Goal: Task Accomplishment & Management: Complete application form

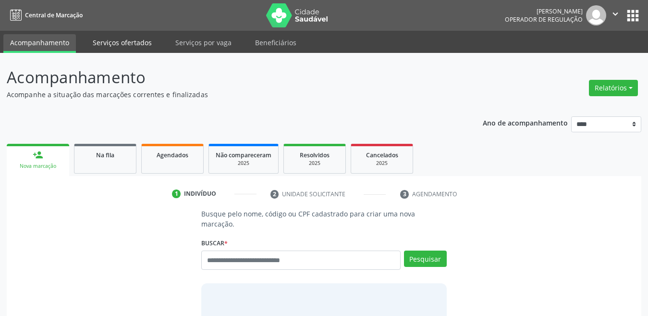
click at [130, 37] on link "Serviços ofertados" at bounding box center [122, 42] width 73 height 17
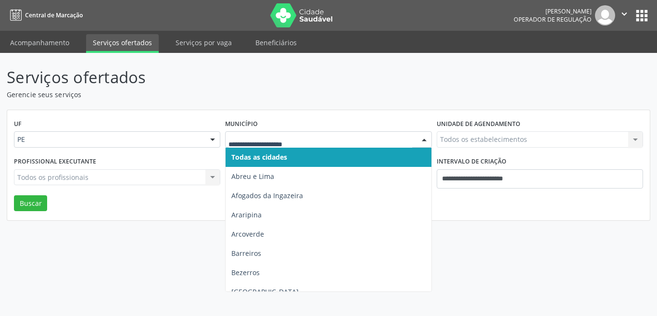
click at [260, 145] on div at bounding box center [328, 139] width 206 height 16
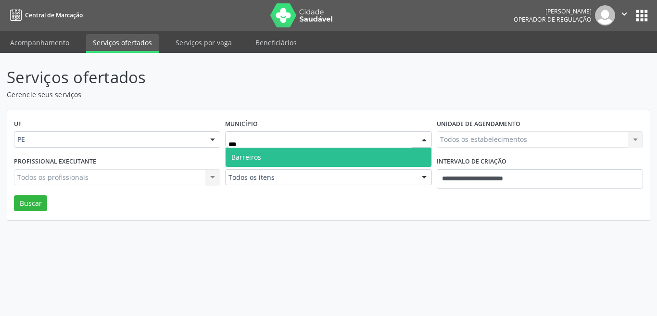
type input "**"
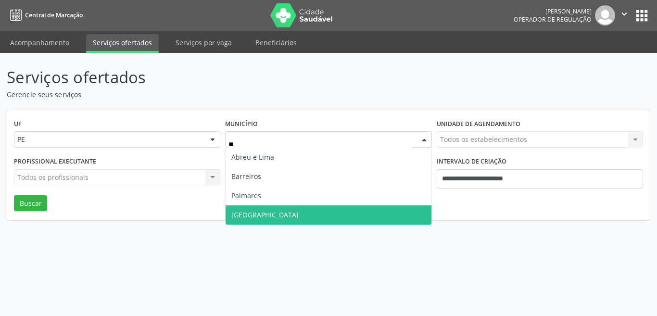
click at [253, 218] on span "[GEOGRAPHIC_DATA]" at bounding box center [327, 214] width 205 height 19
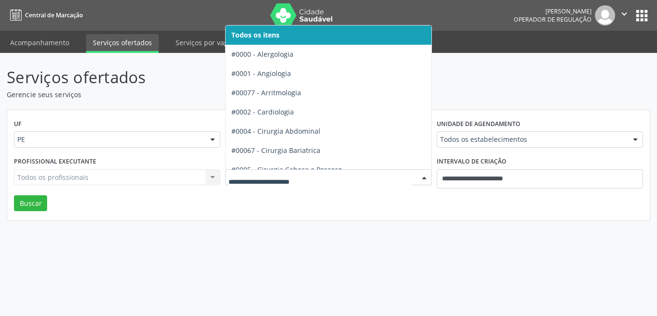
click at [262, 170] on div at bounding box center [328, 177] width 206 height 16
type input "***"
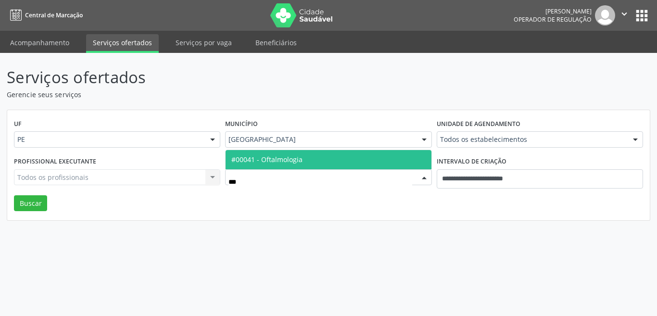
click at [271, 160] on span "#00041 - Oftalmologia" at bounding box center [266, 159] width 71 height 9
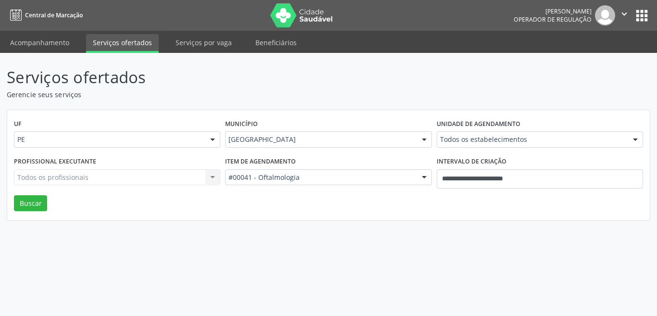
click at [435, 140] on div "Unidade de agendamento Todos os estabelecimentos Todos os estabelecimentos Aler…" at bounding box center [539, 135] width 211 height 37
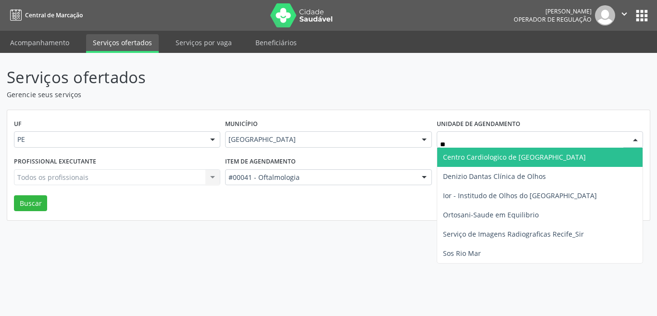
type input "***"
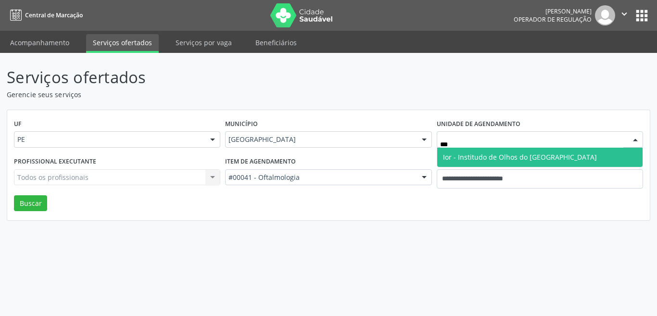
click at [536, 158] on span "Ior - Institudo de Olhos do [GEOGRAPHIC_DATA]" at bounding box center [520, 156] width 154 height 9
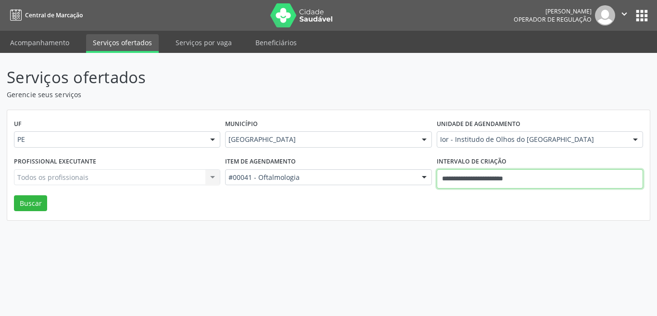
click at [491, 177] on input "**********" at bounding box center [539, 178] width 206 height 19
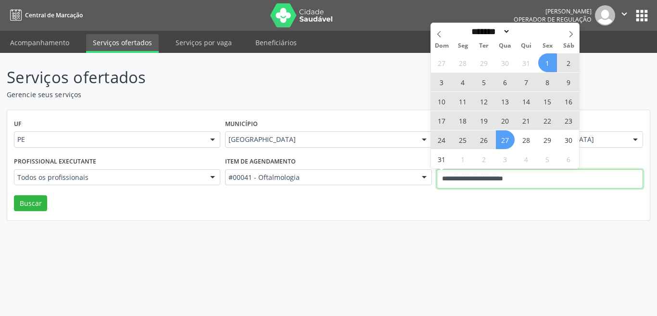
click at [492, 177] on input "**********" at bounding box center [539, 178] width 206 height 19
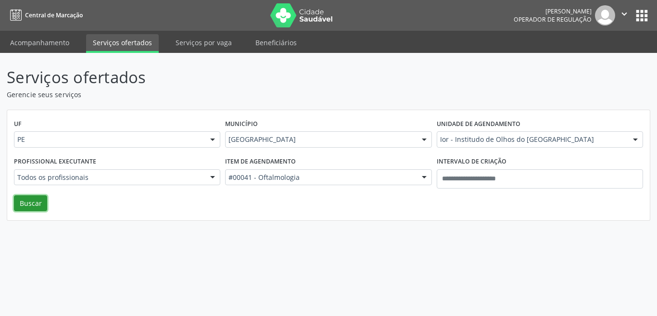
click at [31, 204] on button "Buscar" at bounding box center [30, 203] width 33 height 16
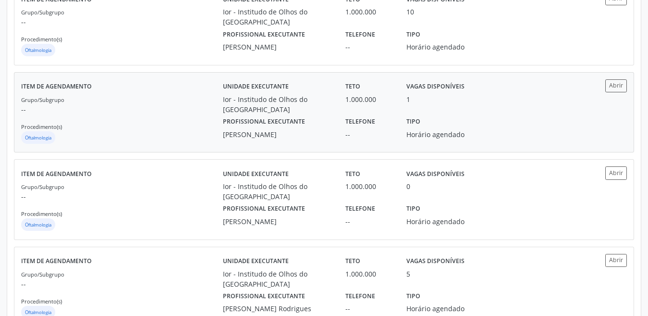
scroll to position [673, 0]
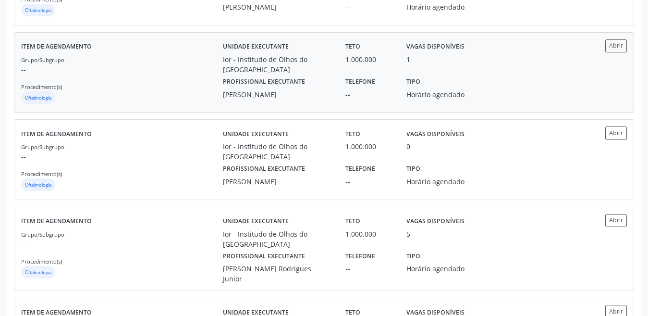
click at [314, 89] on div "[PERSON_NAME]" at bounding box center [277, 94] width 109 height 10
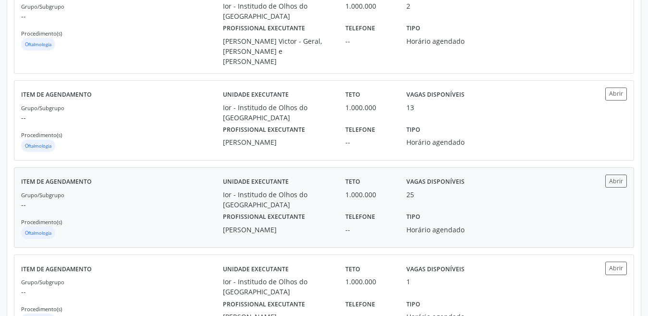
scroll to position [1290, 0]
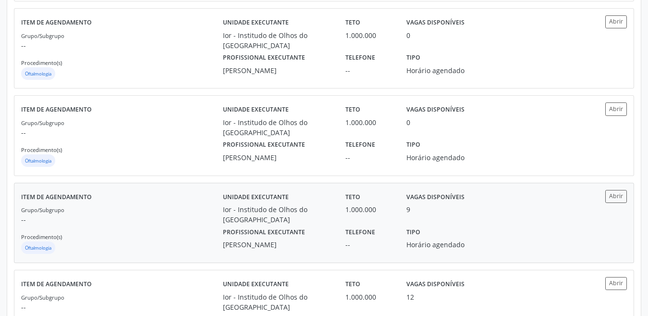
scroll to position [577, 0]
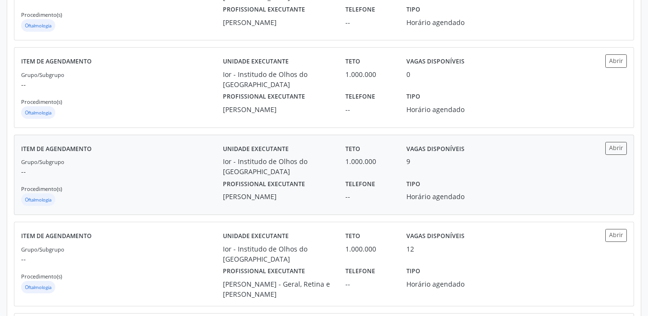
click at [264, 176] on label "Profissional executante" at bounding box center [264, 183] width 82 height 15
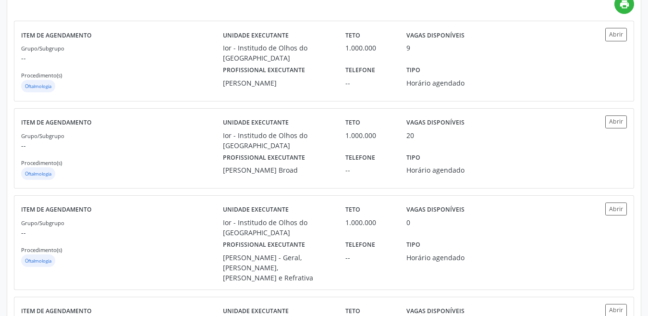
scroll to position [0, 0]
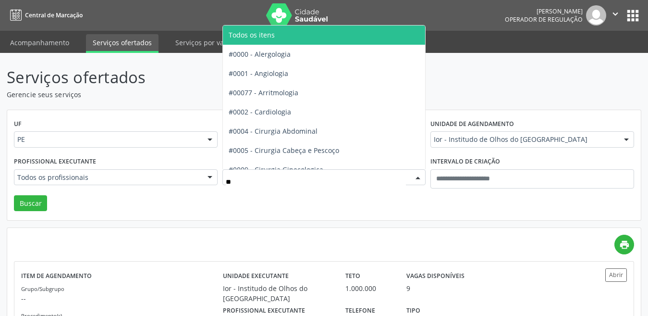
type input "***"
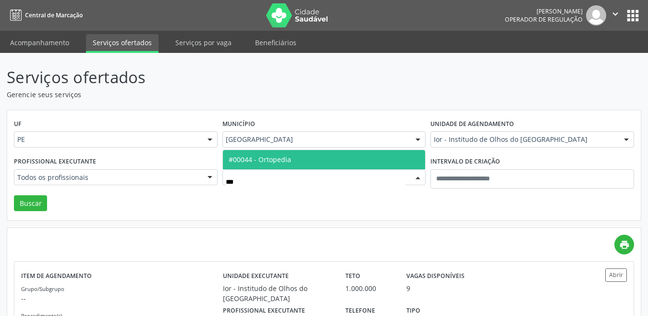
click at [293, 162] on span "#00044 - Ortopedia" at bounding box center [324, 159] width 203 height 19
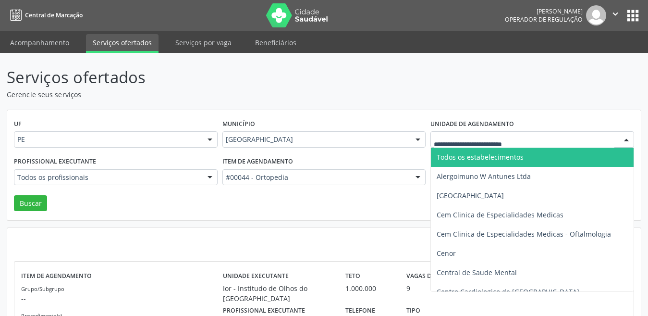
click at [199, 176] on div "Todos os profissionais" at bounding box center [116, 177] width 204 height 16
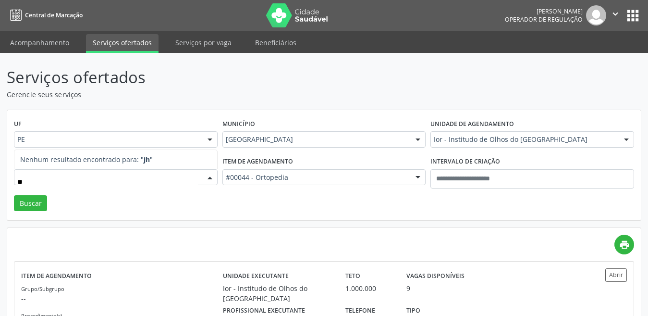
type input "*"
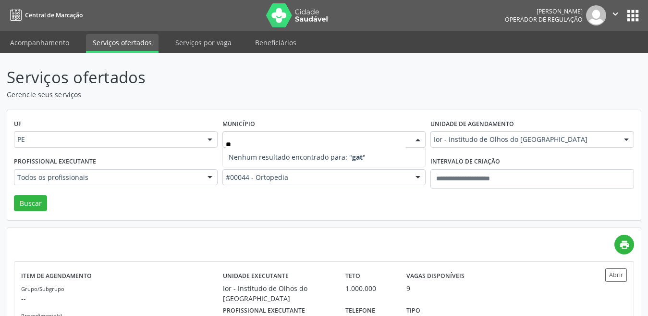
type input "*"
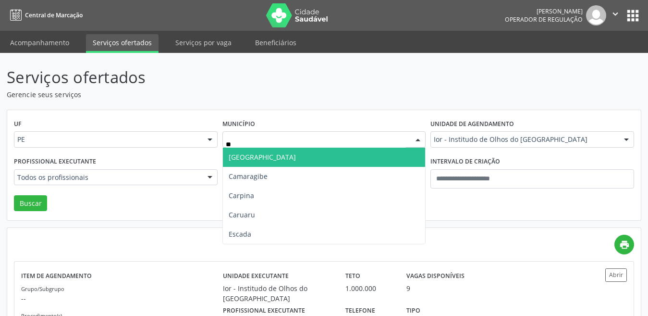
type input "***"
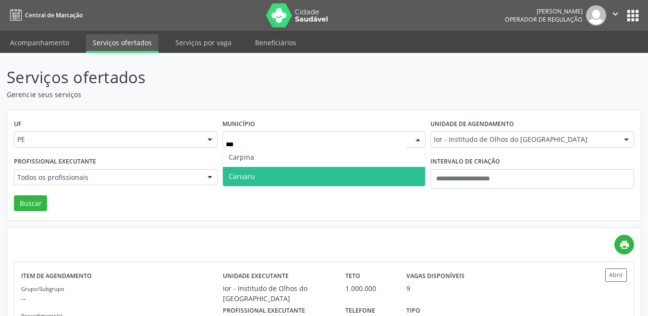
click at [253, 171] on span "Caruaru" at bounding box center [324, 176] width 203 height 19
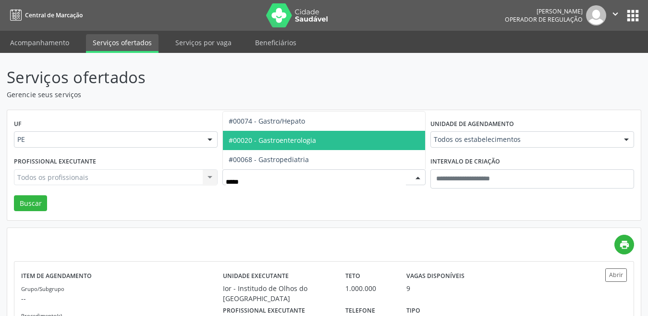
click at [281, 137] on span "#00020 - Gastroenterologia" at bounding box center [272, 140] width 87 height 9
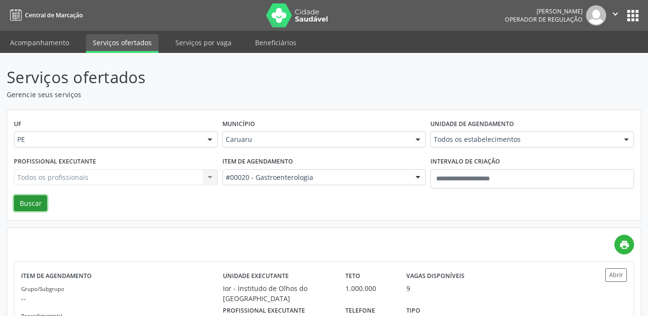
click at [43, 204] on button "Buscar" at bounding box center [30, 203] width 33 height 16
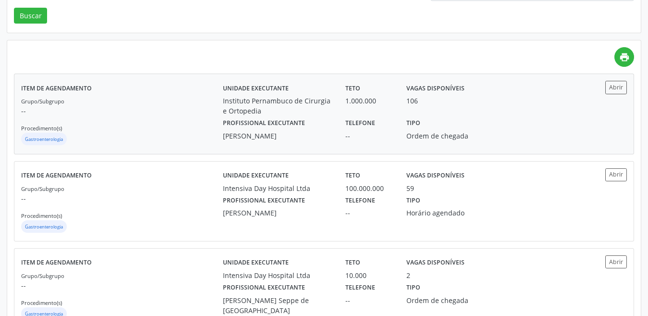
scroll to position [240, 0]
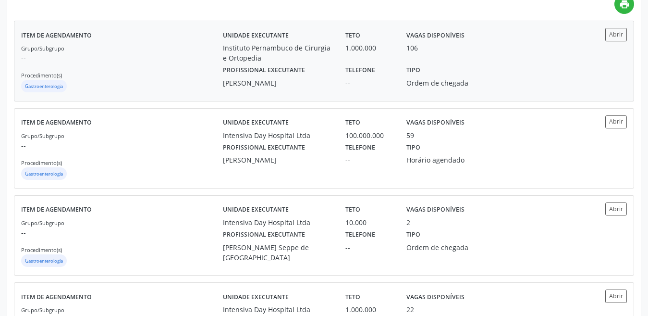
click at [373, 52] on div "1.000.000" at bounding box center [370, 48] width 48 height 10
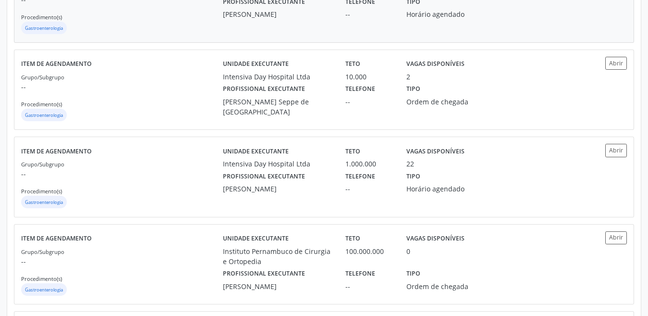
scroll to position [337, 0]
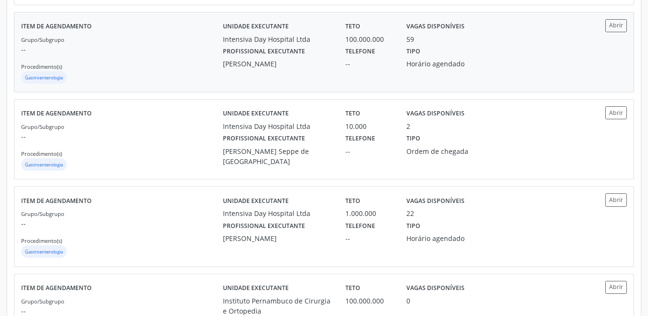
click at [351, 80] on div "Unidade executante Intensiva Day Hospital Ltda Teto 100.000.000 Vagas disponíve…" at bounding box center [400, 52] width 354 height 66
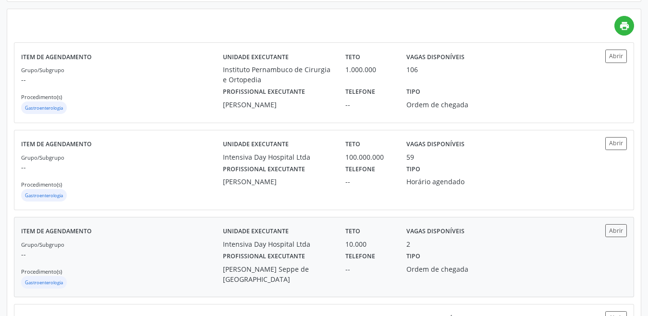
scroll to position [0, 0]
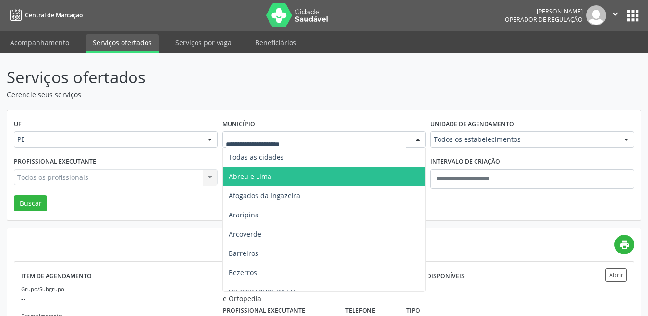
drag, startPoint x: 263, startPoint y: 97, endPoint x: 269, endPoint y: 96, distance: 5.8
click at [263, 96] on p "Gerencie seus serviços" at bounding box center [229, 94] width 445 height 10
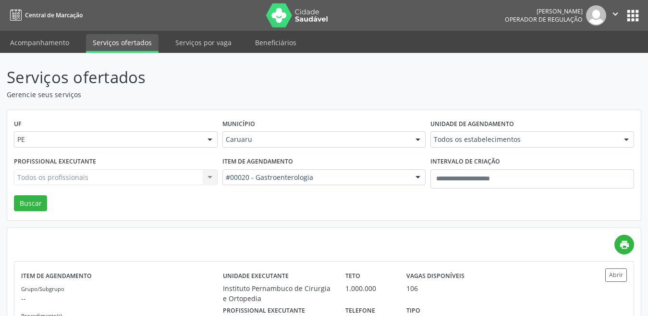
click at [512, 132] on div "Todos os estabelecimentos" at bounding box center [533, 139] width 204 height 16
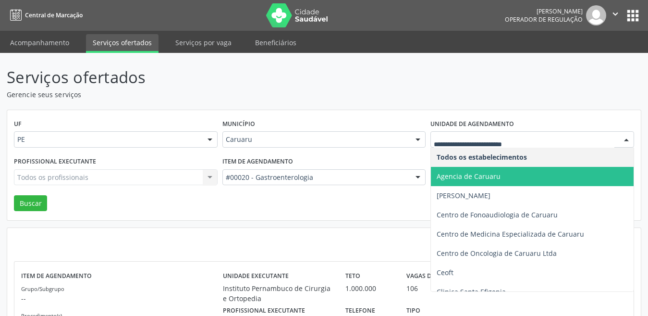
click at [484, 177] on span "Agencia de Caruaru" at bounding box center [469, 176] width 64 height 9
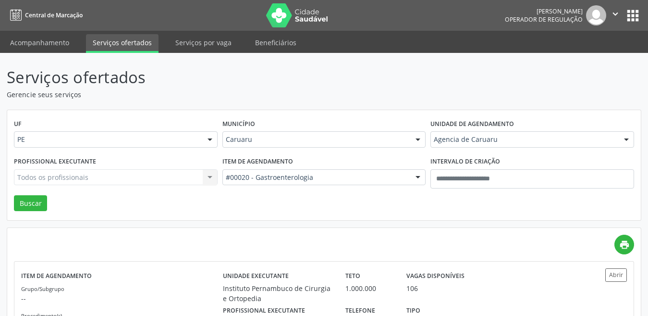
click at [341, 172] on div "#00020 - Gastroenterologia" at bounding box center [325, 177] width 204 height 16
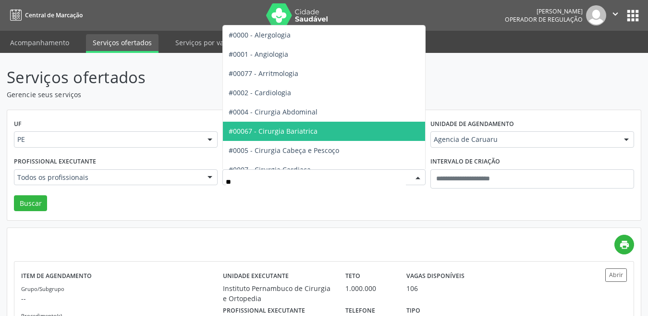
type input "***"
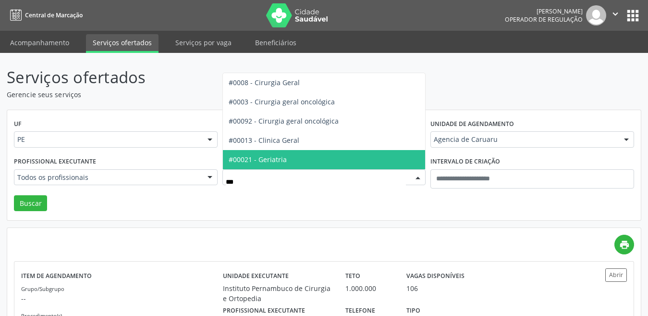
click at [305, 158] on span "#00021 - Geriatria" at bounding box center [324, 159] width 203 height 19
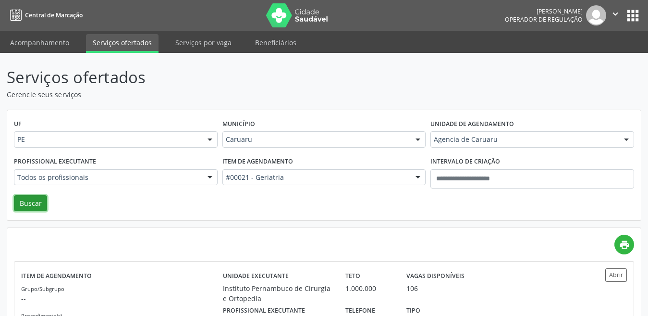
click at [34, 201] on button "Buscar" at bounding box center [30, 203] width 33 height 16
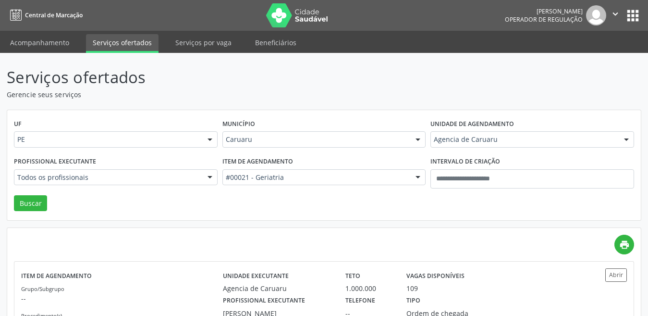
scroll to position [47, 0]
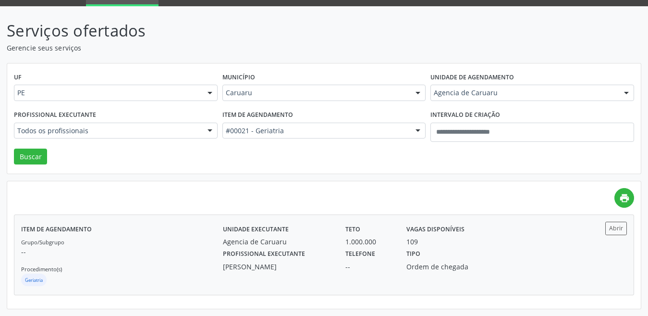
click at [285, 232] on label "Unidade executante" at bounding box center [256, 229] width 66 height 15
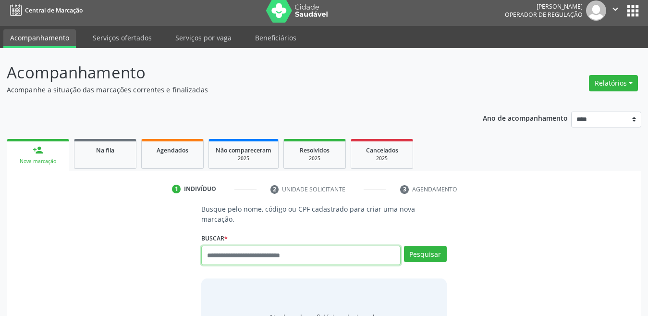
scroll to position [5, 0]
click at [252, 246] on input "text" at bounding box center [300, 255] width 199 height 19
type input "**********"
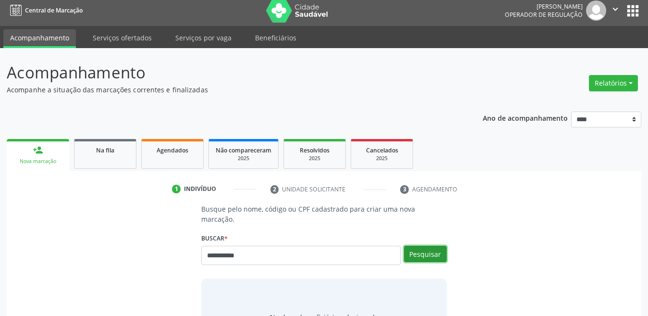
click at [430, 246] on button "Pesquisar" at bounding box center [425, 254] width 43 height 16
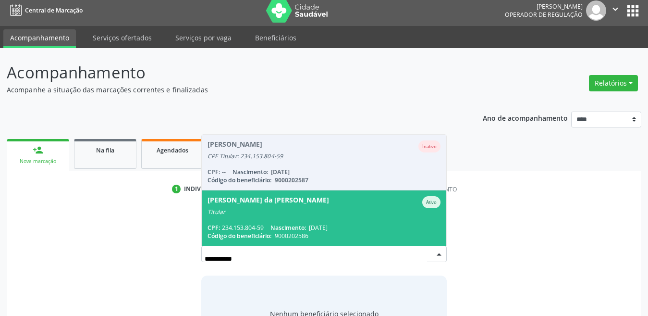
scroll to position [81, 0]
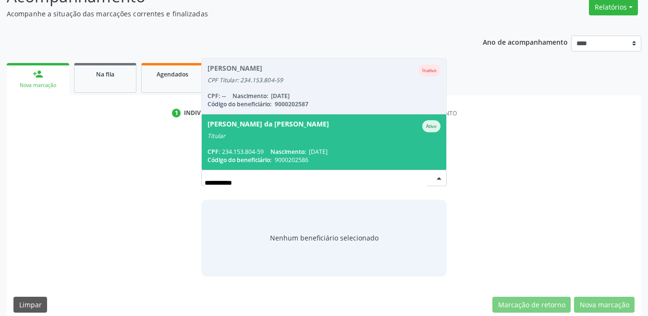
click at [250, 136] on span "Newton Banks da Rocha Junior Ativo Titular CPF: 234.153.804-59 Nascimento: 22/0…" at bounding box center [324, 141] width 245 height 55
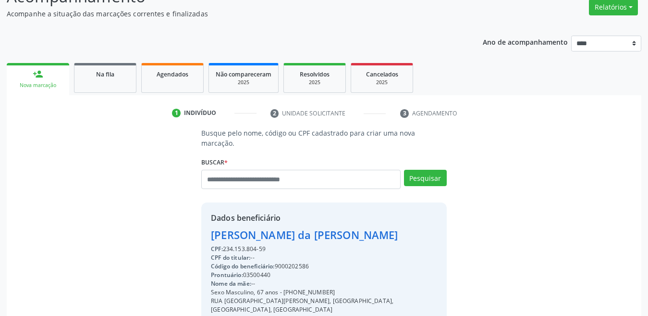
click at [293, 262] on div "Código do beneficiário: 9000202586" at bounding box center [324, 266] width 226 height 9
copy div "9000202586"
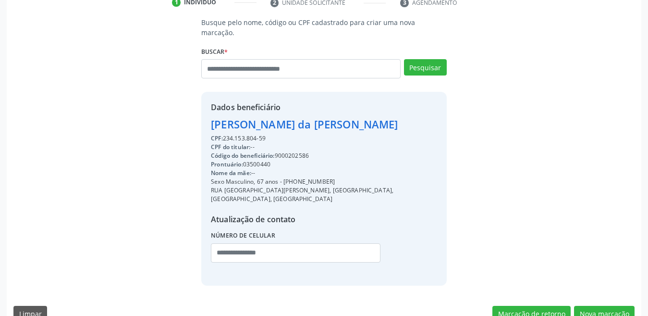
scroll to position [192, 0]
click at [620, 305] on button "Nova marcação" at bounding box center [604, 313] width 61 height 16
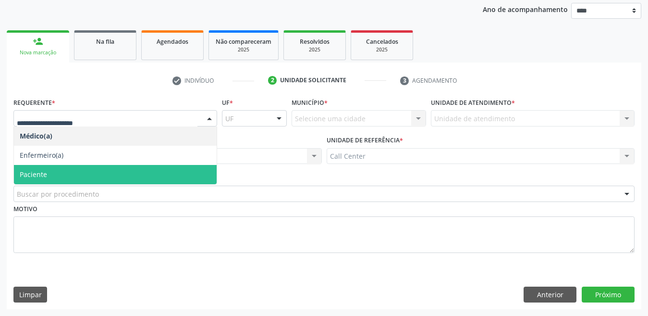
click at [45, 169] on span "Paciente" at bounding box center [115, 174] width 203 height 19
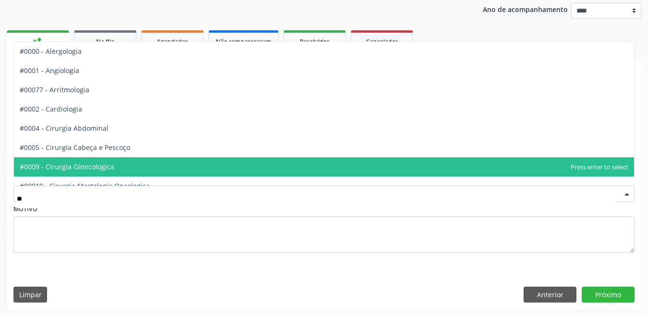
type input "***"
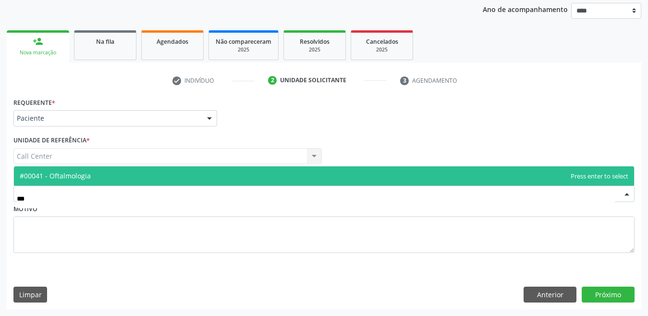
click at [80, 177] on span "#00041 - Oftalmologia" at bounding box center [55, 175] width 71 height 9
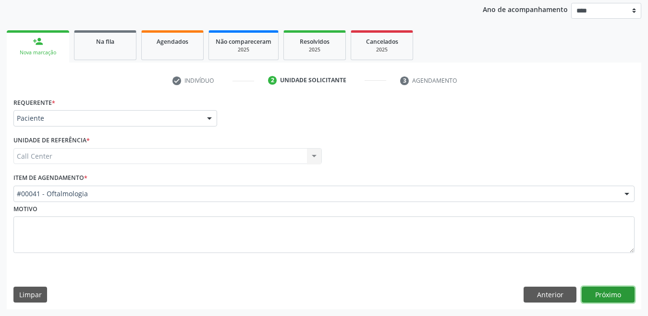
click at [617, 293] on button "Próximo" at bounding box center [608, 295] width 53 height 16
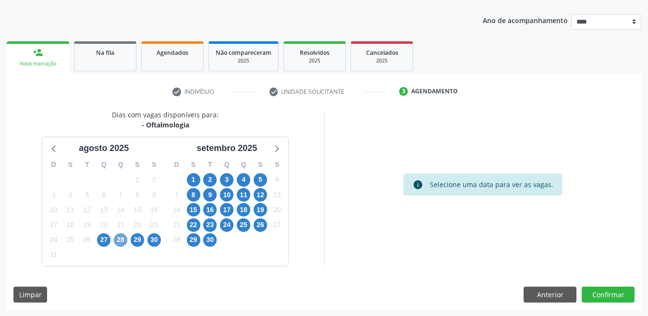
click at [117, 235] on span "28" at bounding box center [120, 239] width 13 height 13
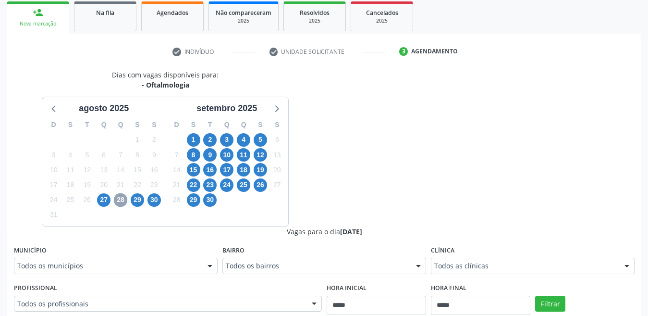
scroll to position [199, 0]
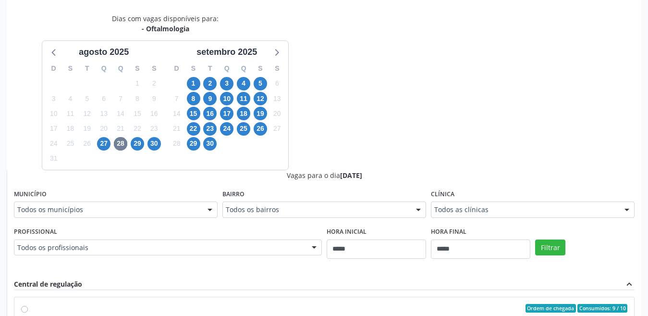
click at [133, 215] on div "Todos os municípios" at bounding box center [116, 209] width 204 height 16
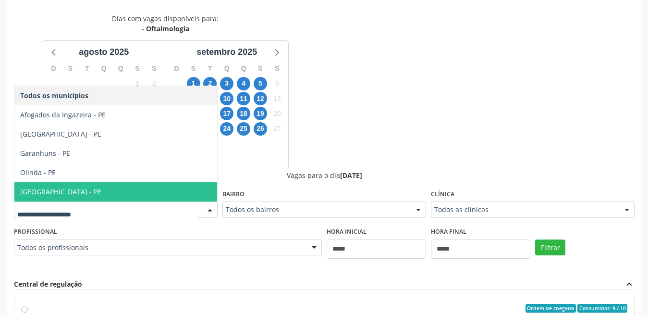
click at [46, 187] on span "Recife - PE" at bounding box center [60, 191] width 81 height 9
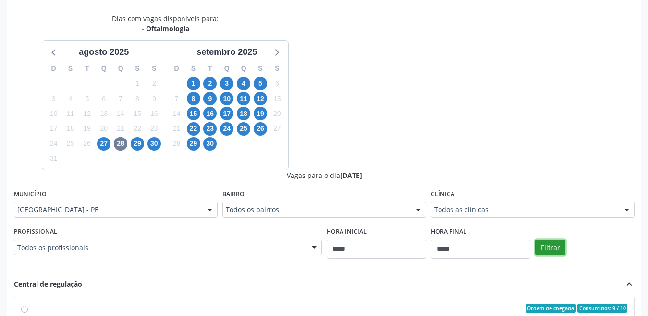
click at [561, 251] on button "Filtrar" at bounding box center [551, 247] width 30 height 16
click at [555, 247] on button "Filtrar" at bounding box center [551, 247] width 30 height 16
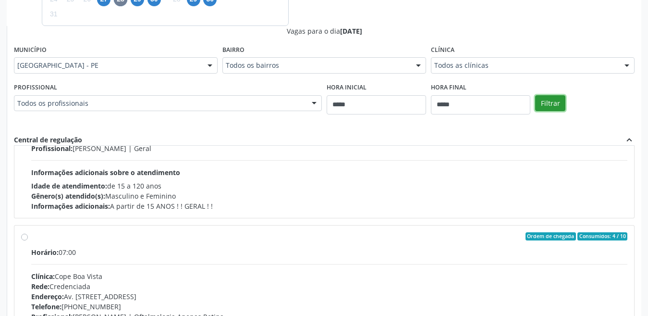
scroll to position [0, 0]
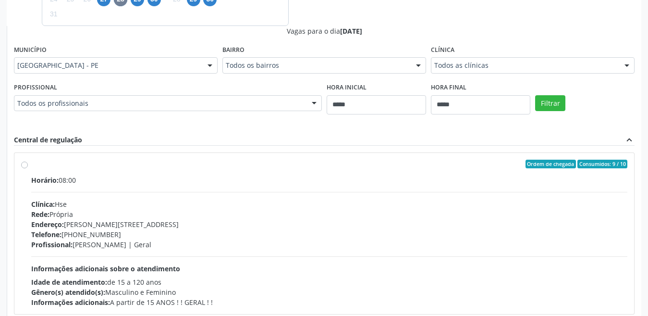
click at [31, 162] on label "Ordem de chegada Consumidos: 9 / 10 Horário: 08:00 Clínica: Hse Rede: Própria E…" at bounding box center [329, 234] width 597 height 148
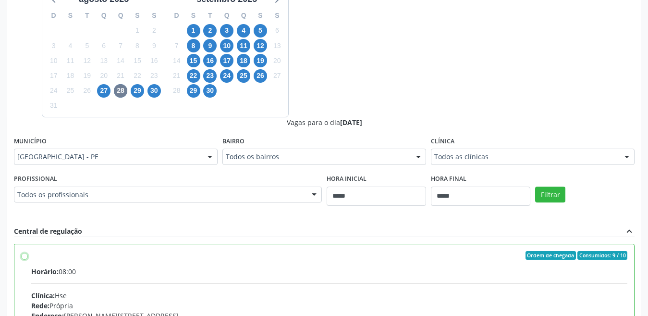
scroll to position [247, 0]
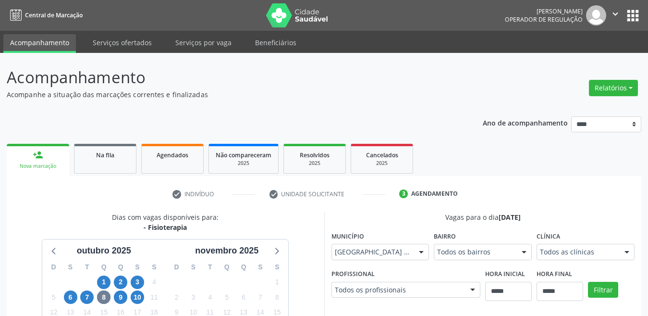
scroll to position [1731, 0]
click at [37, 37] on link "Acompanhamento" at bounding box center [39, 43] width 73 height 19
click at [113, 40] on link "Serviços ofertados" at bounding box center [122, 42] width 73 height 17
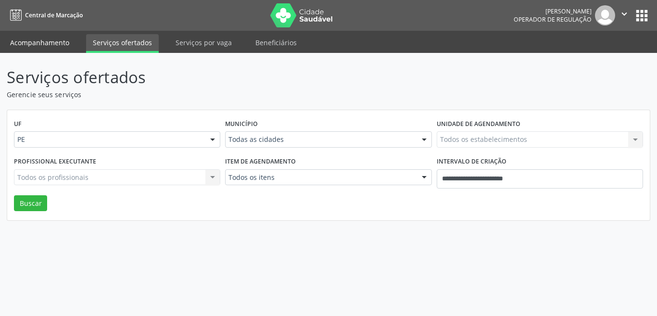
click at [51, 40] on link "Acompanhamento" at bounding box center [39, 42] width 73 height 17
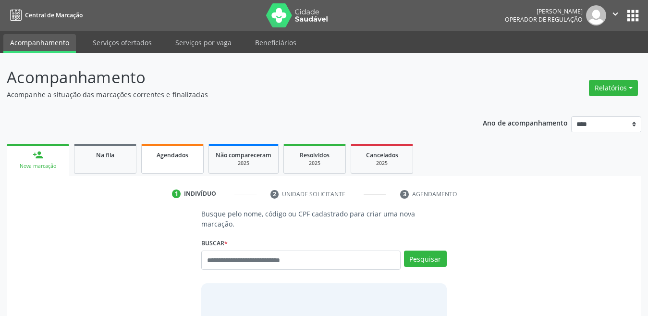
click at [182, 161] on link "Agendados" at bounding box center [172, 159] width 62 height 30
select select "*"
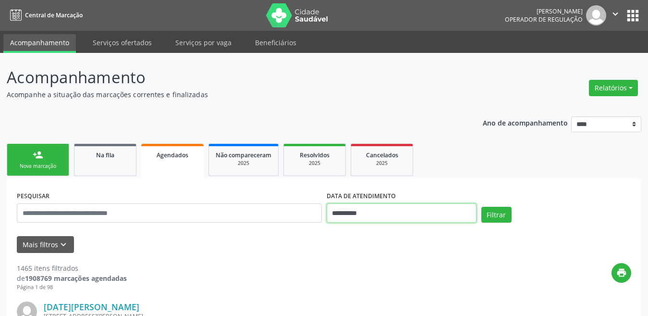
click at [388, 209] on input "**********" at bounding box center [402, 212] width 150 height 19
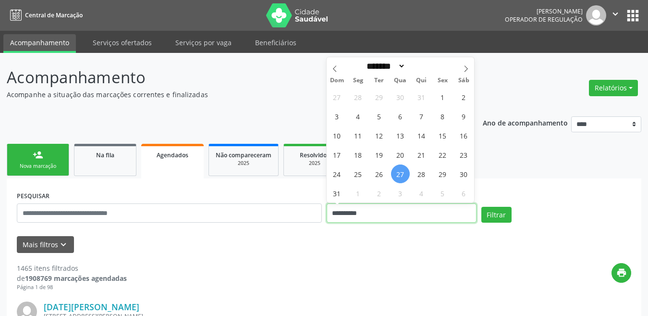
click at [388, 209] on input "**********" at bounding box center [402, 212] width 150 height 19
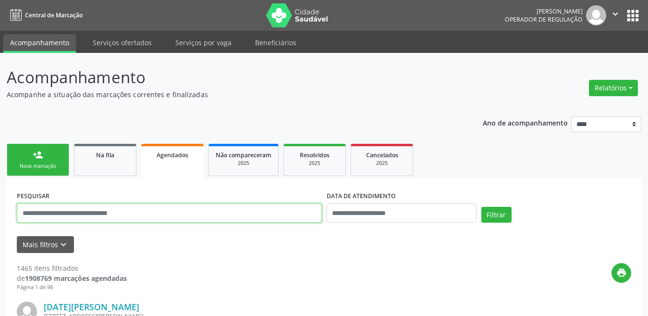
paste input "**********"
type input "**********"
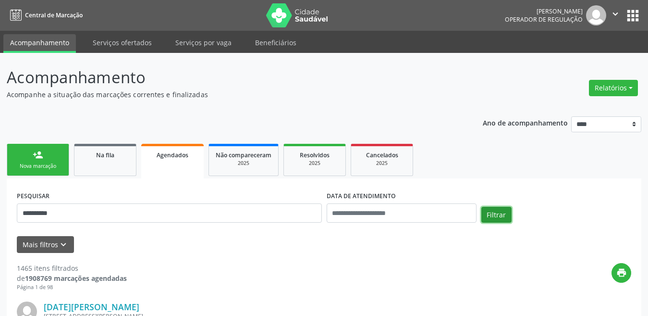
click at [498, 220] on button "Filtrar" at bounding box center [497, 215] width 30 height 16
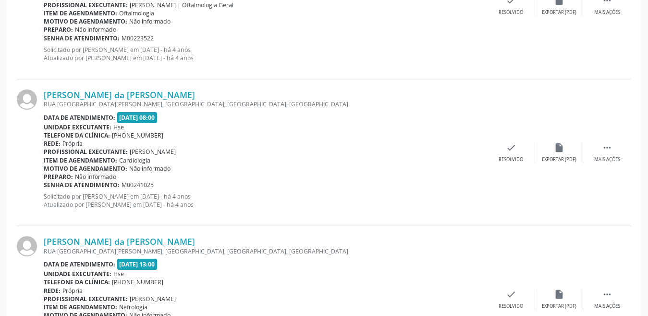
scroll to position [2220, 0]
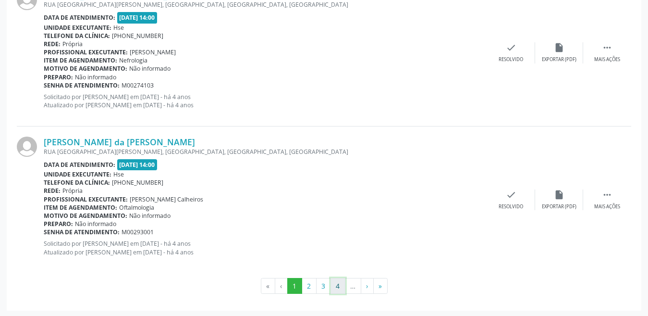
click at [339, 287] on button "4" at bounding box center [338, 286] width 15 height 16
click at [335, 283] on button "5" at bounding box center [338, 286] width 15 height 16
click at [386, 284] on button "»" at bounding box center [381, 286] width 14 height 16
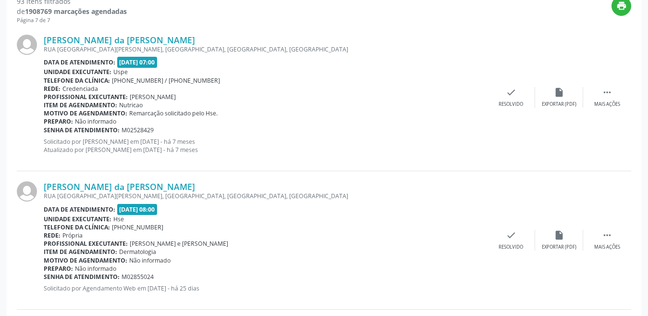
scroll to position [443, 0]
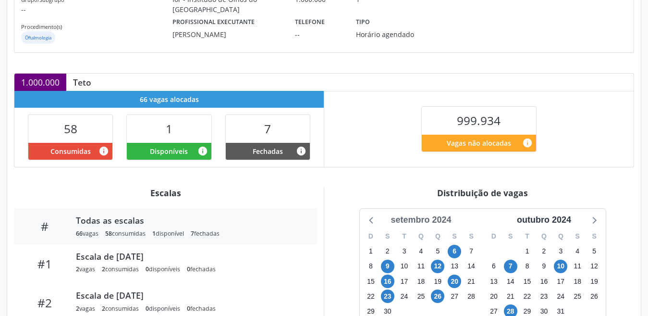
click at [408, 218] on div "setembro 2024" at bounding box center [421, 219] width 68 height 13
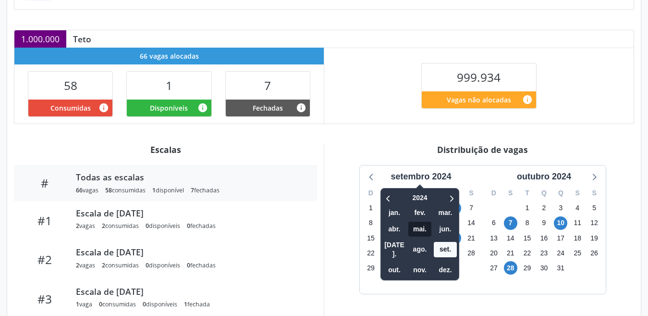
scroll to position [240, 0]
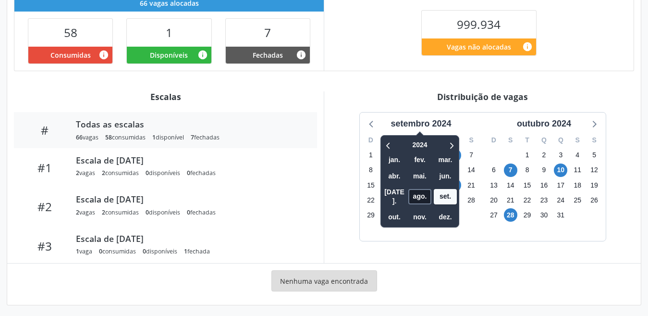
click at [419, 193] on span "ago." at bounding box center [420, 196] width 23 height 15
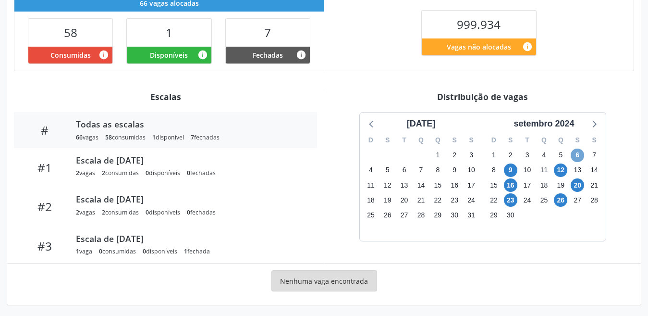
click at [573, 154] on span "6" at bounding box center [577, 155] width 13 height 13
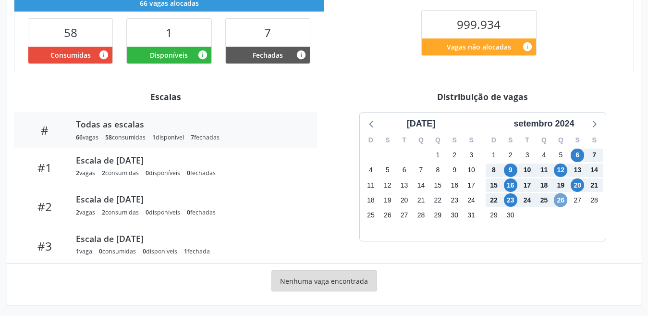
click at [556, 201] on span "26" at bounding box center [560, 199] width 13 height 13
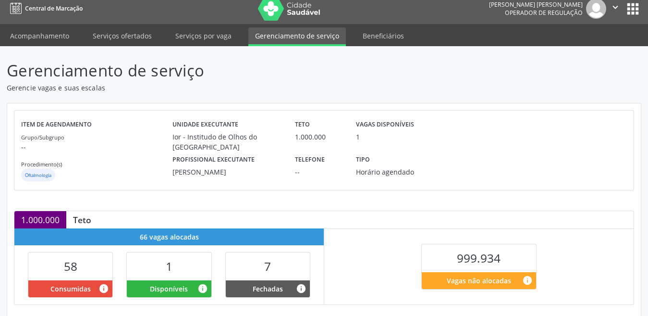
scroll to position [0, 0]
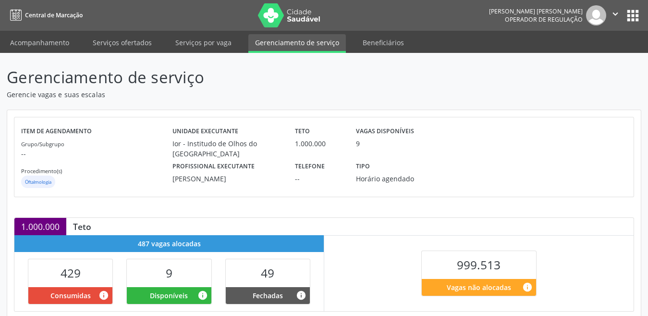
scroll to position [144, 0]
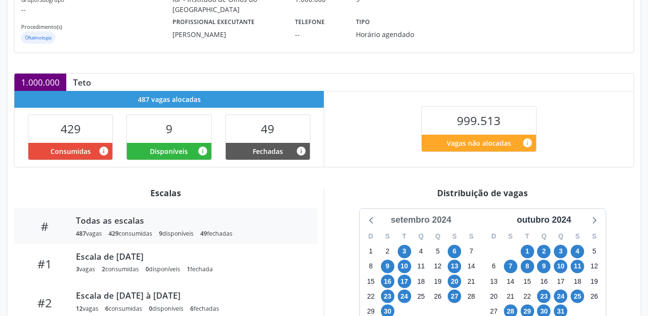
click at [418, 217] on div "setembro 2024" at bounding box center [421, 219] width 68 height 13
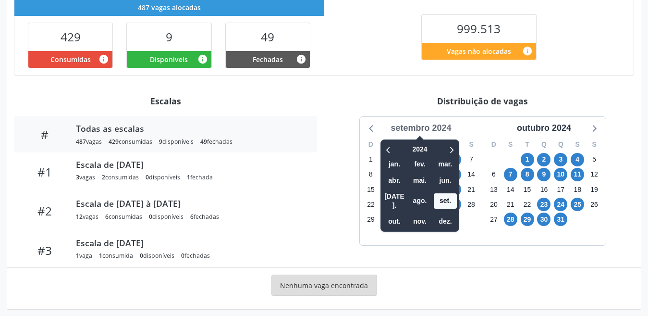
scroll to position [243, 0]
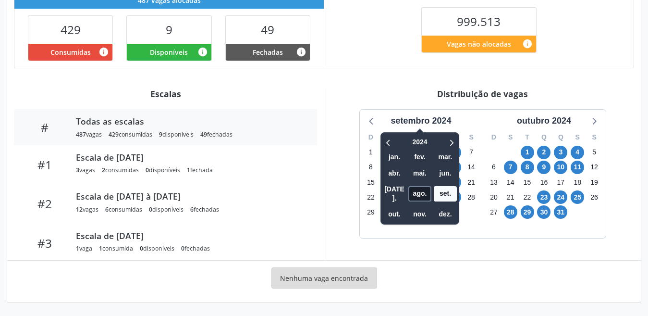
click at [424, 189] on span "ago." at bounding box center [420, 193] width 23 height 15
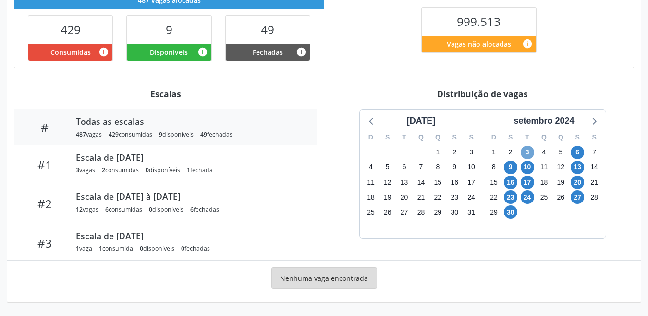
click at [529, 157] on span "3" at bounding box center [527, 152] width 13 height 13
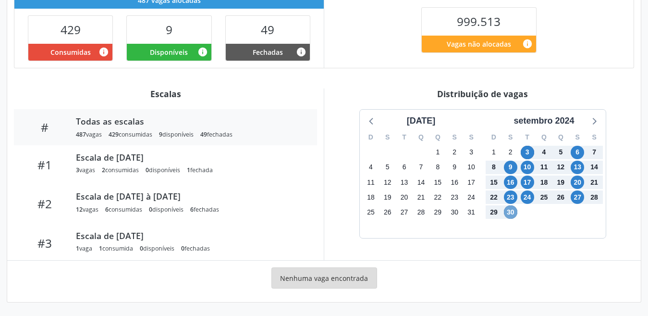
click at [509, 215] on span "30" at bounding box center [510, 211] width 13 height 13
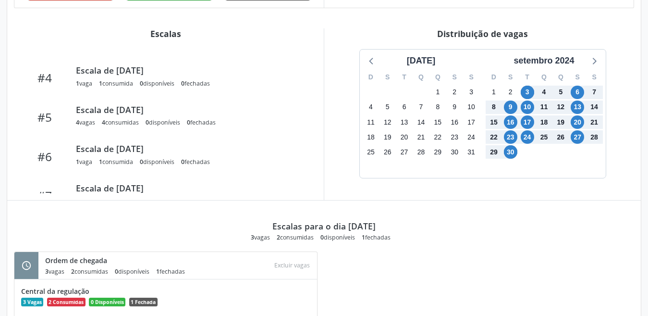
scroll to position [248, 0]
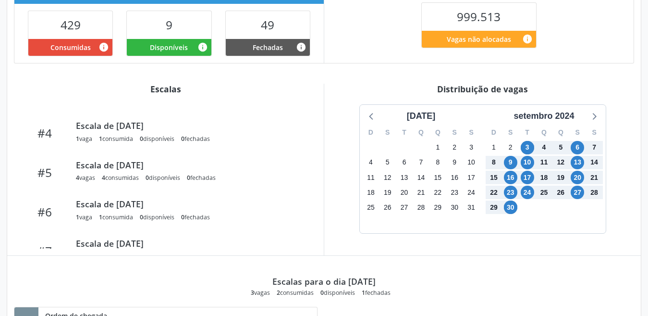
click at [539, 288] on div "Escalas para o dia 03/09/2024 3 vagas 2 consumidas 0 disponíveis 1 fechadas" at bounding box center [324, 276] width 621 height 41
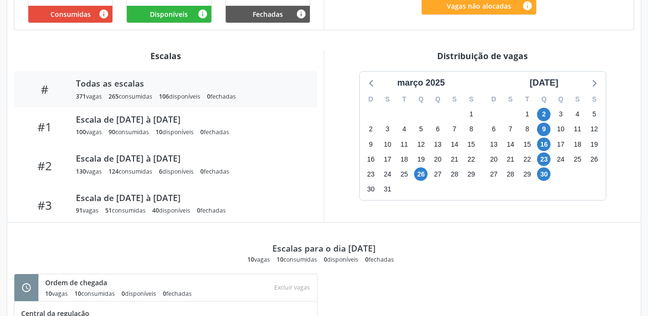
scroll to position [288, 0]
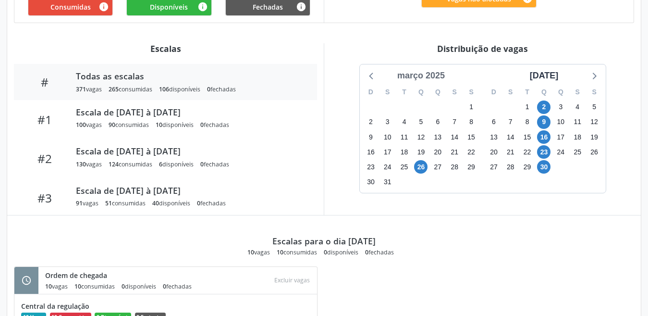
click at [427, 74] on div "Distribuição de vagas [DATE] D S T Q Q S S 23 24 25 26 27 28 1 2 3 4 5 6 7 8 9 …" at bounding box center [482, 129] width 317 height 172
click at [428, 73] on div "março 2025" at bounding box center [421, 75] width 55 height 13
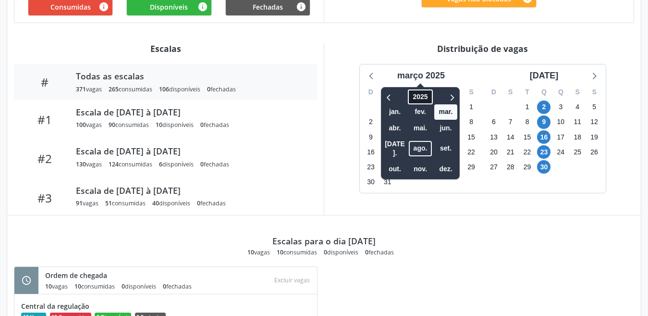
click at [424, 97] on span "2025" at bounding box center [420, 96] width 25 height 15
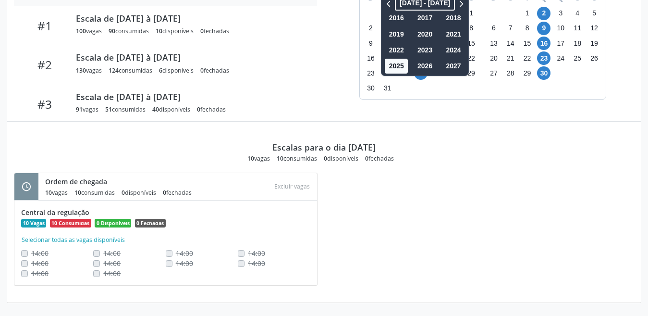
scroll to position [238, 0]
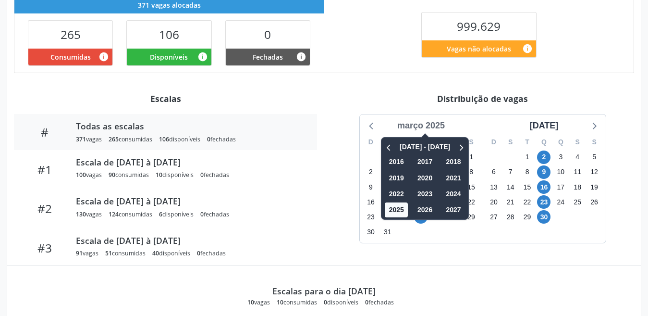
click at [419, 125] on div "março 2025" at bounding box center [421, 125] width 55 height 13
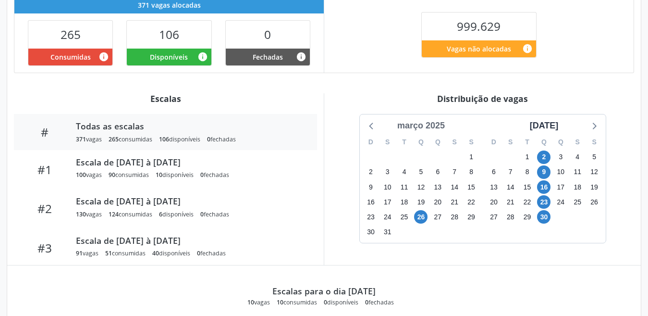
click at [419, 125] on div "março 2025" at bounding box center [421, 125] width 55 height 13
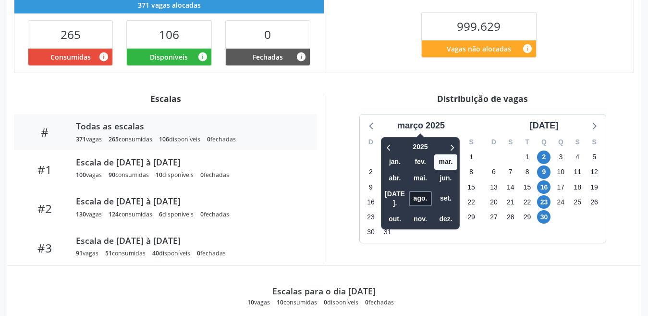
click at [424, 191] on span "ago." at bounding box center [420, 198] width 23 height 15
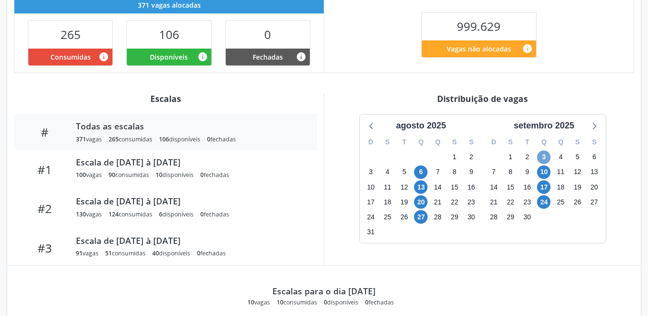
click at [542, 151] on span "3" at bounding box center [543, 156] width 13 height 13
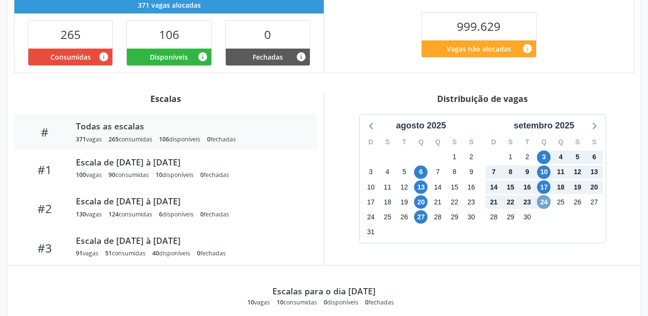
click at [538, 199] on span "24" at bounding box center [543, 201] width 13 height 13
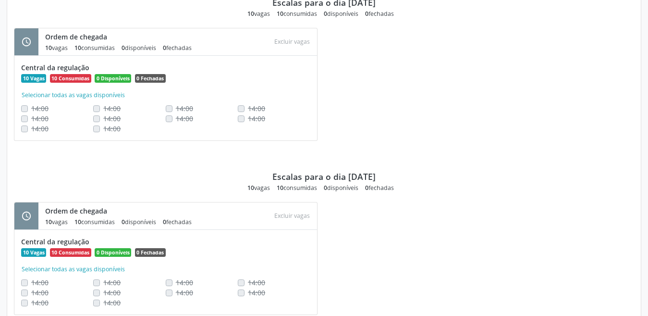
scroll to position [905, 0]
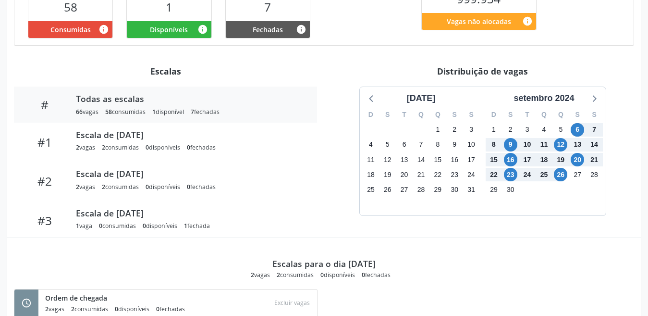
scroll to position [337, 0]
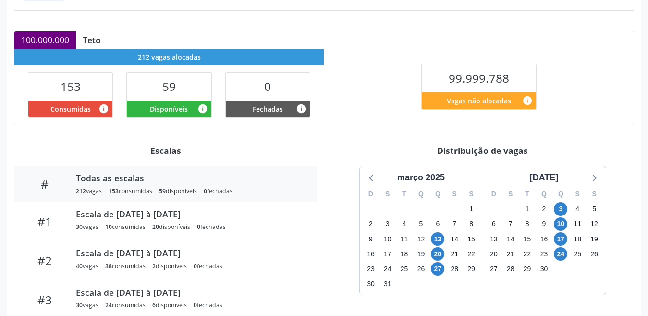
scroll to position [225, 0]
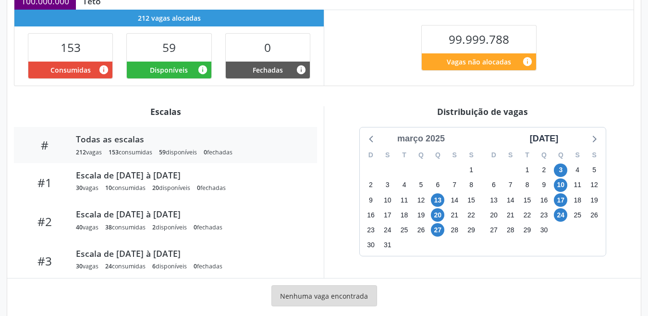
click at [409, 133] on div "março 2025" at bounding box center [421, 138] width 55 height 13
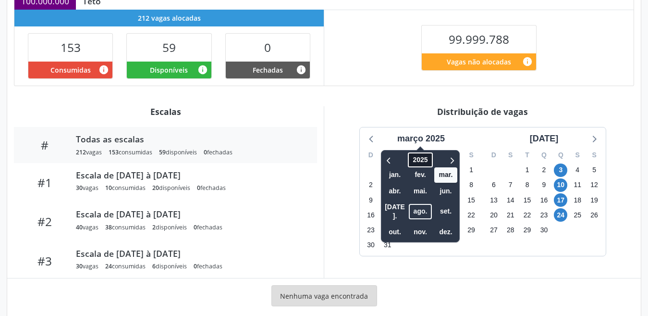
click at [423, 159] on span "2025" at bounding box center [420, 159] width 25 height 15
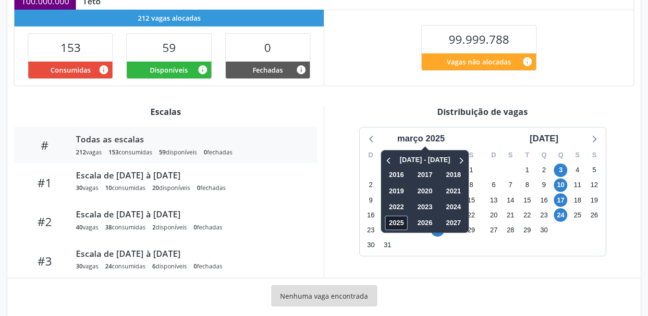
click at [393, 224] on span "2025" at bounding box center [396, 222] width 23 height 15
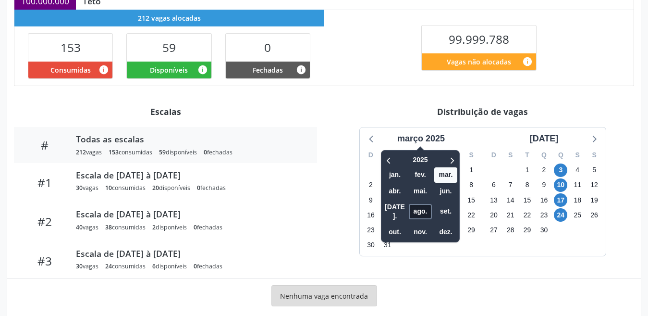
click at [424, 206] on span "ago." at bounding box center [420, 211] width 23 height 15
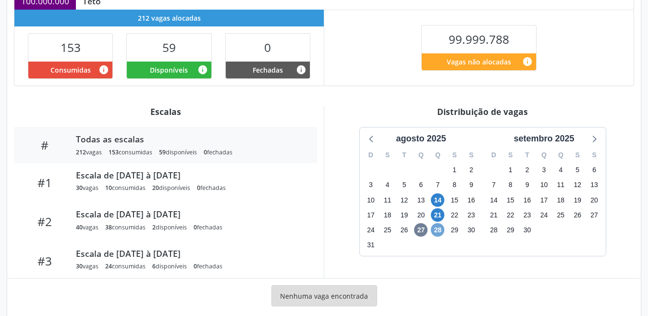
click at [441, 234] on span "28" at bounding box center [437, 229] width 13 height 13
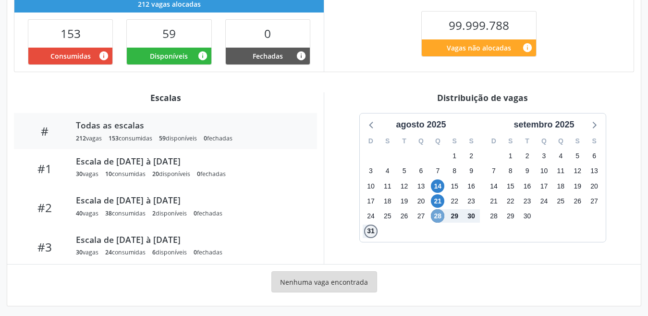
scroll to position [243, 0]
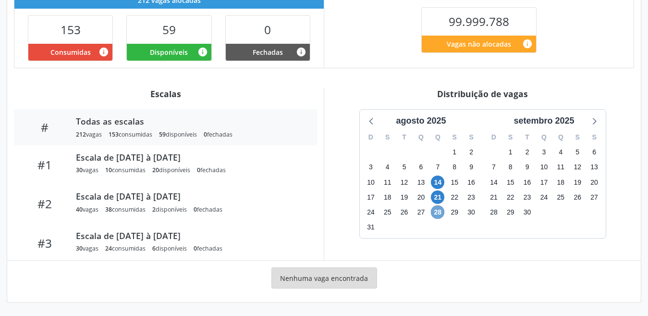
click at [438, 217] on span "28" at bounding box center [437, 211] width 13 height 13
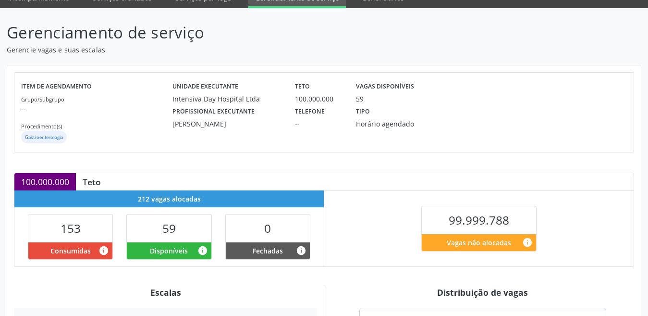
scroll to position [0, 0]
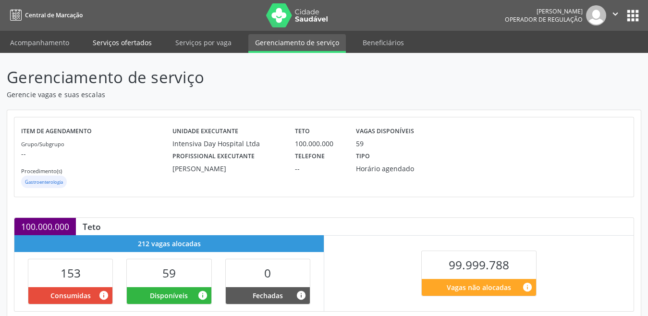
click at [139, 45] on link "Serviços ofertados" at bounding box center [122, 42] width 73 height 17
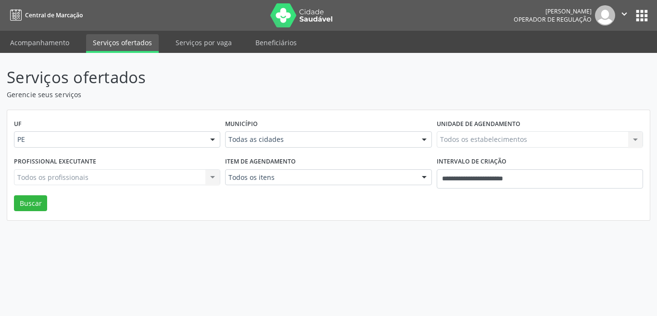
click at [255, 148] on div "Município Todas as cidades Todas as cidades Abreu e Lima Afogados da Ingazeira …" at bounding box center [328, 135] width 211 height 37
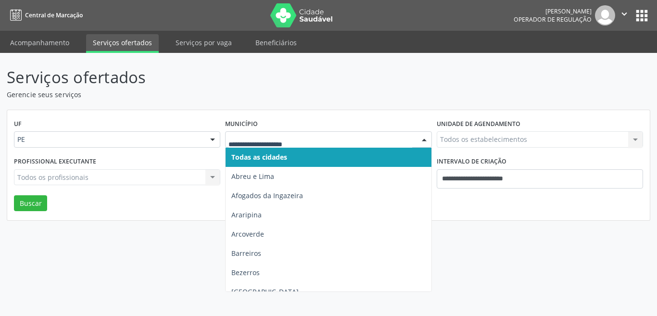
type input "*"
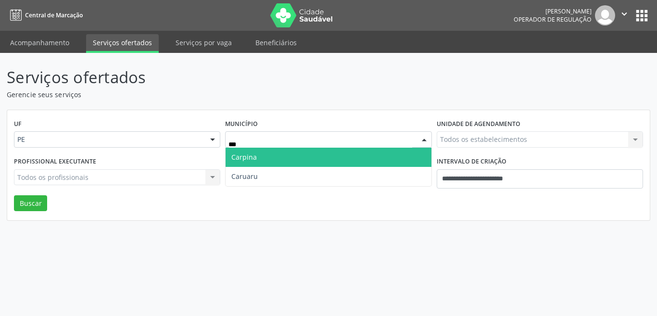
type input "****"
click at [266, 159] on span "Caruaru" at bounding box center [327, 157] width 205 height 19
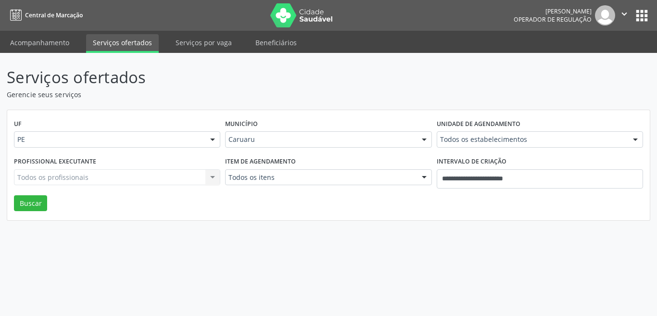
drag, startPoint x: 272, startPoint y: 187, endPoint x: 274, endPoint y: 177, distance: 10.4
click at [273, 185] on div "Item de agendamento Todos os itens Todos os itens #0000 - Alergologia #0001 - A…" at bounding box center [328, 174] width 211 height 41
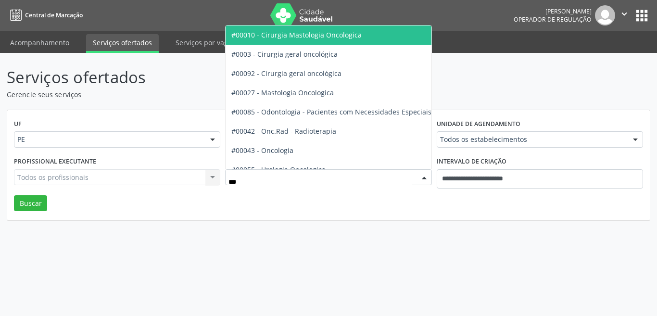
type input "****"
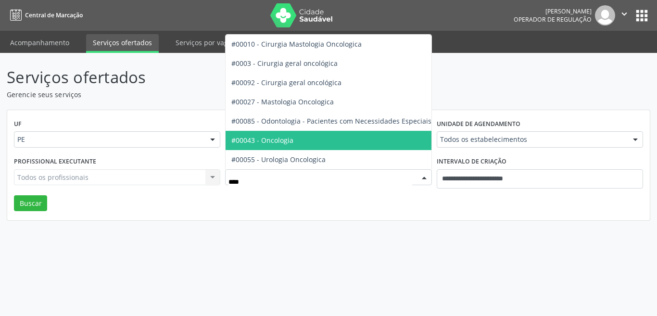
click at [307, 133] on span "#00043 - Oncologia" at bounding box center [353, 140] width 256 height 19
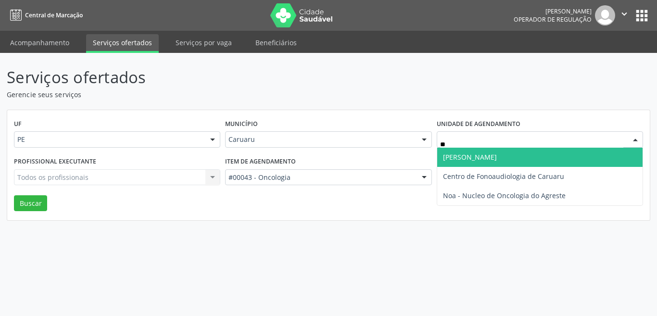
type input "***"
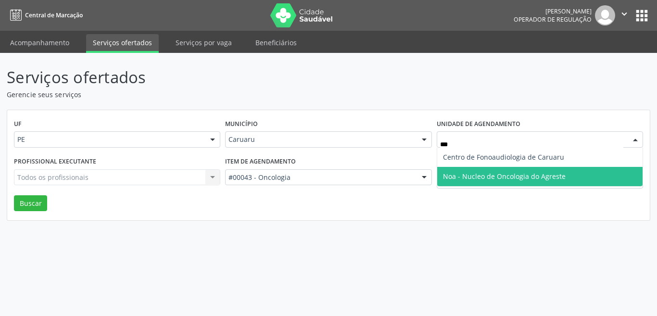
click at [509, 177] on span "Noa - Nucleo de Oncologia do Agreste" at bounding box center [504, 176] width 123 height 9
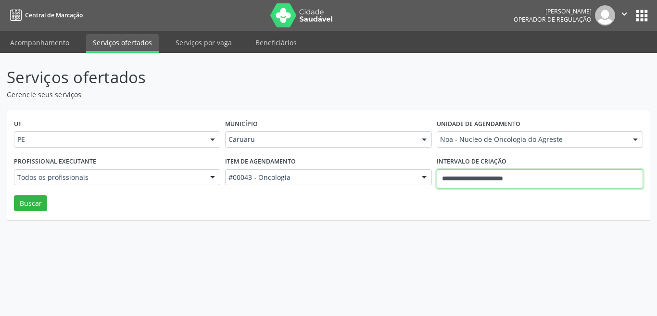
click at [486, 171] on input "**********" at bounding box center [539, 178] width 206 height 19
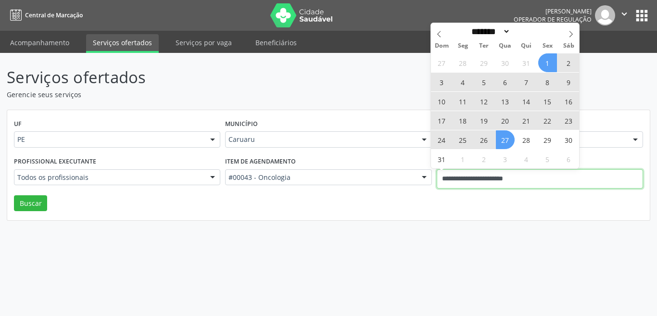
click at [486, 170] on input "**********" at bounding box center [539, 178] width 206 height 19
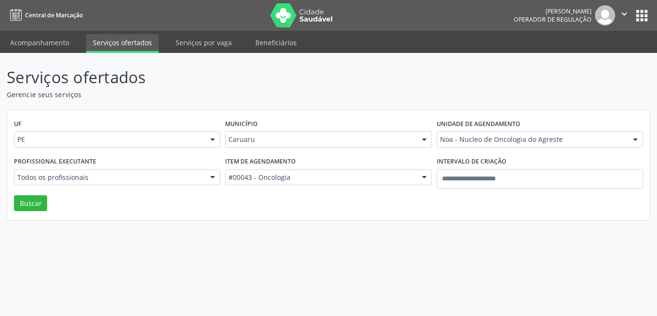
click at [21, 191] on div "Profissional executante Todos os profissionais Todos os profissionais Alexandre…" at bounding box center [117, 174] width 211 height 41
click at [30, 193] on div "Profissional executante Todos os profissionais Todos os profissionais Alexandre…" at bounding box center [117, 174] width 211 height 41
click at [32, 198] on button "Buscar" at bounding box center [30, 203] width 33 height 16
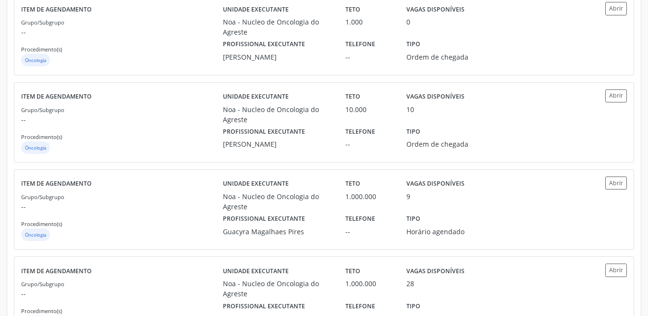
scroll to position [483, 0]
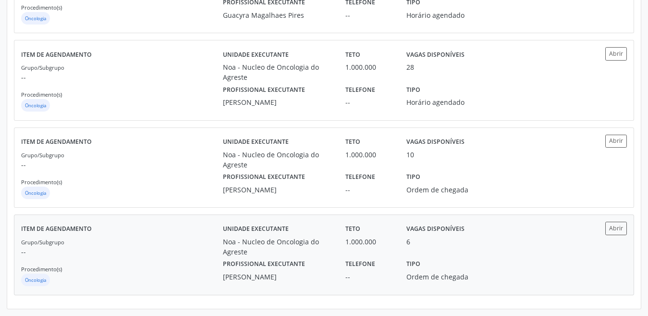
click at [304, 260] on div "Profissional executante Alexandre Cesar Vieira de Sales" at bounding box center [277, 269] width 123 height 25
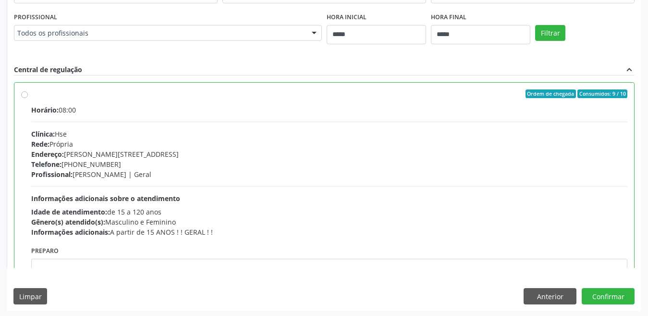
scroll to position [415, 0]
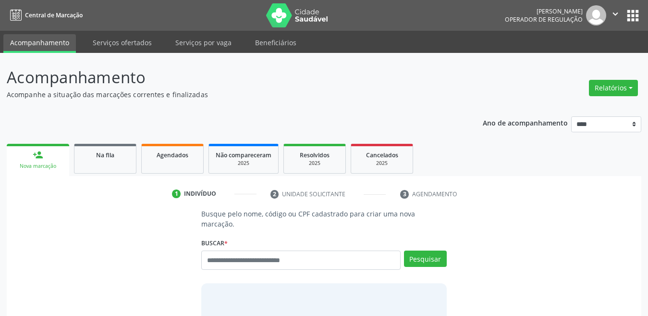
click at [229, 250] on input "text" at bounding box center [300, 259] width 199 height 19
click at [251, 250] on input "text" at bounding box center [300, 259] width 199 height 19
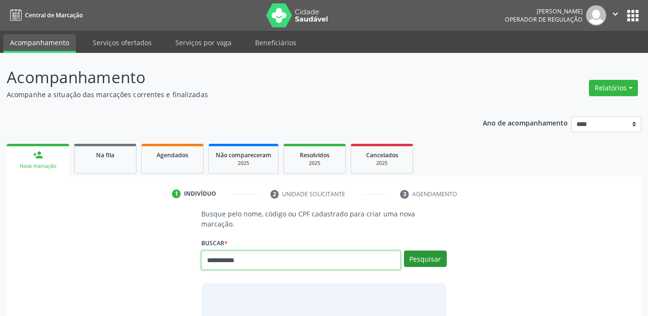
type input "**********"
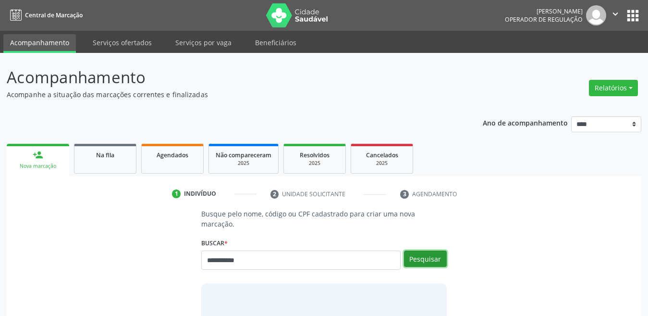
click at [437, 250] on button "Pesquisar" at bounding box center [425, 258] width 43 height 16
click at [270, 266] on div "**********" at bounding box center [324, 284] width 259 height 151
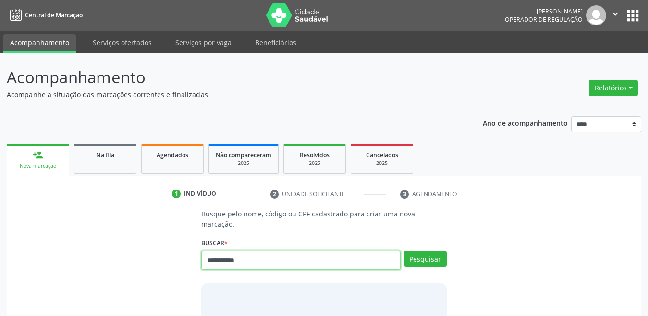
click at [259, 250] on input "**********" at bounding box center [300, 259] width 199 height 19
type input "**********"
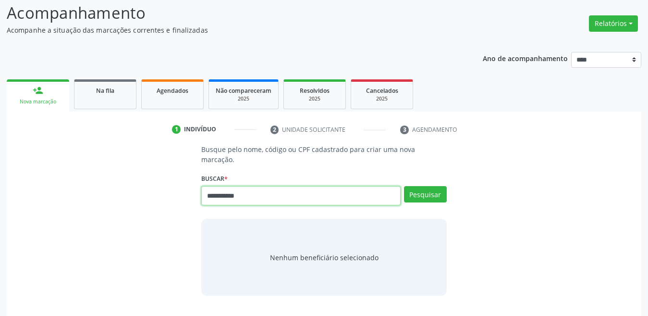
scroll to position [84, 0]
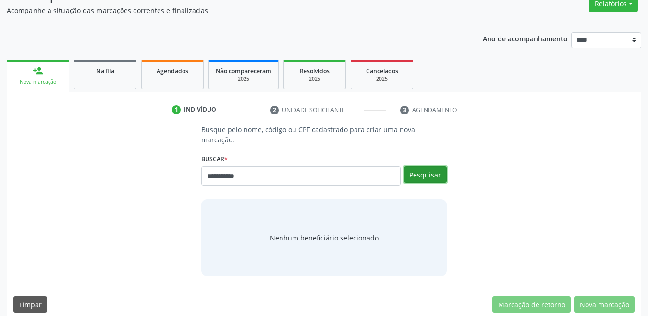
click at [432, 166] on button "Pesquisar" at bounding box center [425, 174] width 43 height 16
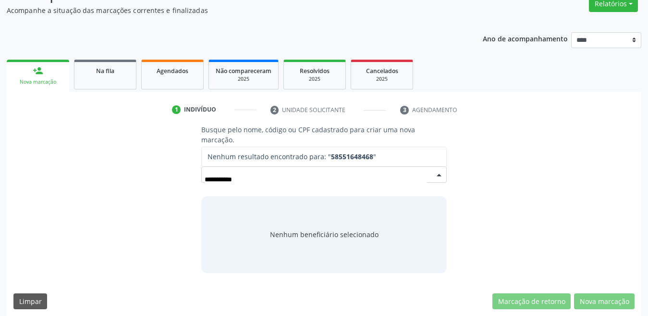
scroll to position [81, 0]
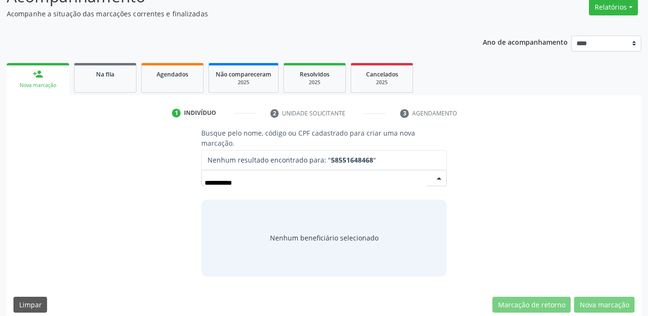
click at [396, 173] on input "**********" at bounding box center [316, 182] width 223 height 19
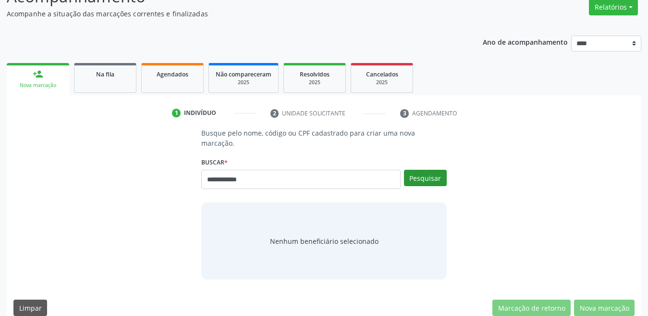
type input "**********"
click at [437, 170] on button "Pesquisar" at bounding box center [425, 178] width 43 height 16
type input "**********"
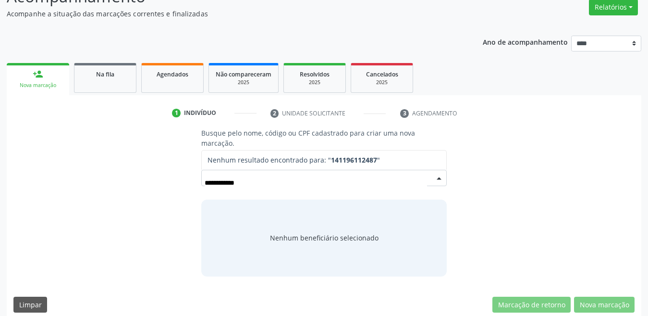
click at [360, 174] on input "**********" at bounding box center [316, 182] width 223 height 19
click at [361, 174] on input "**********" at bounding box center [316, 182] width 223 height 19
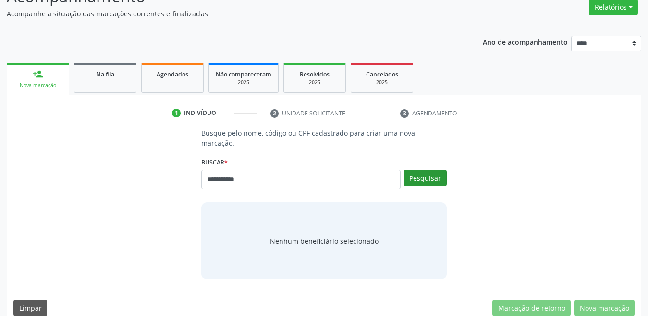
type input "**********"
click at [424, 170] on button "Pesquisar" at bounding box center [425, 178] width 43 height 16
type input "**********"
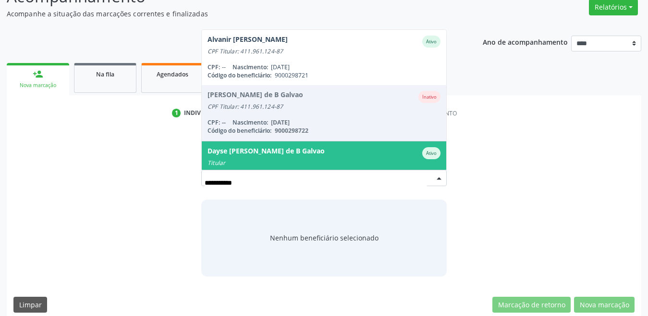
click at [238, 173] on input "**********" at bounding box center [316, 182] width 223 height 19
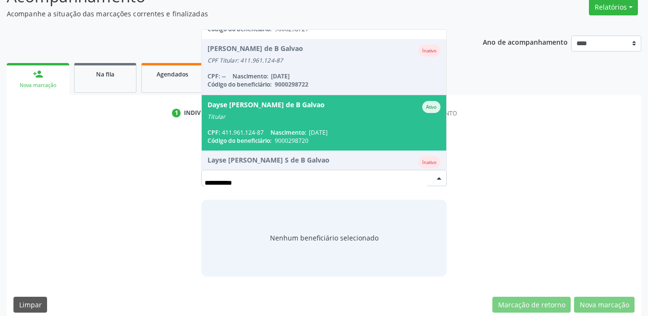
scroll to position [42, 0]
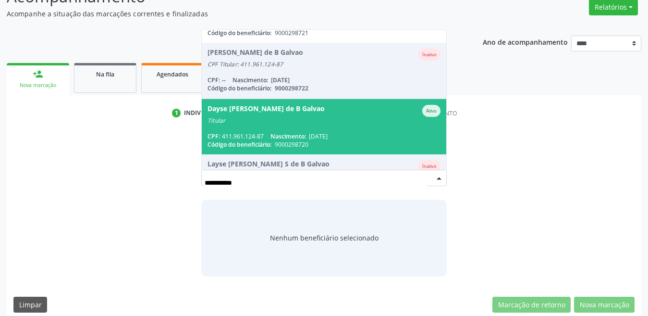
click at [273, 117] on div "Titular" at bounding box center [324, 121] width 233 height 8
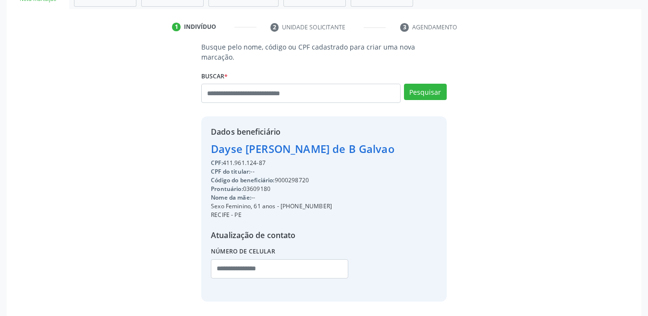
scroll to position [177, 0]
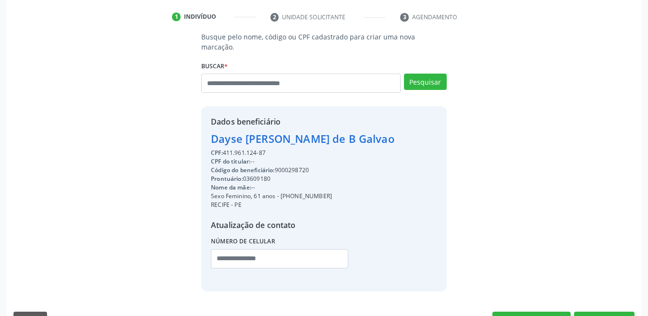
drag, startPoint x: 32, startPoint y: 80, endPoint x: 34, endPoint y: 75, distance: 5.8
click at [32, 77] on div "Busque pelo nome, código ou CPF cadastrado para criar uma nova marcação. Buscar…" at bounding box center [324, 161] width 622 height 259
drag, startPoint x: 615, startPoint y: 306, endPoint x: 616, endPoint y: 299, distance: 7.8
click at [616, 312] on button "Nova marcação" at bounding box center [604, 320] width 61 height 16
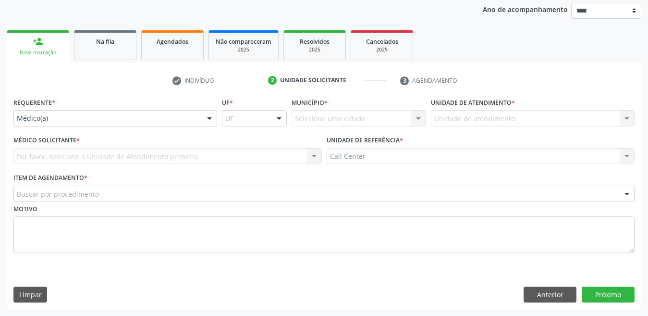
scroll to position [113, 0]
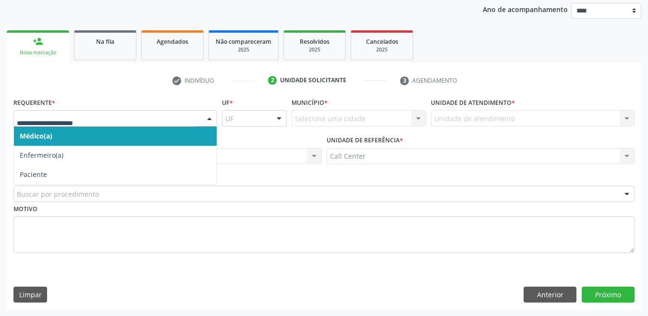
click at [101, 125] on div at bounding box center [115, 118] width 204 height 16
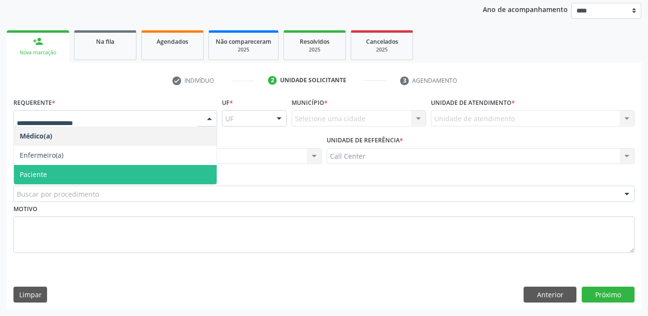
click at [32, 182] on span "Paciente" at bounding box center [115, 174] width 203 height 19
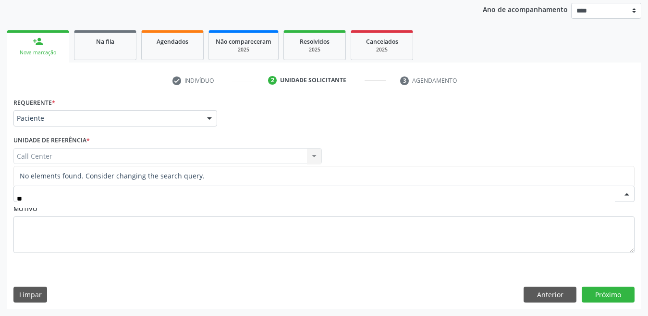
scroll to position [0, 0]
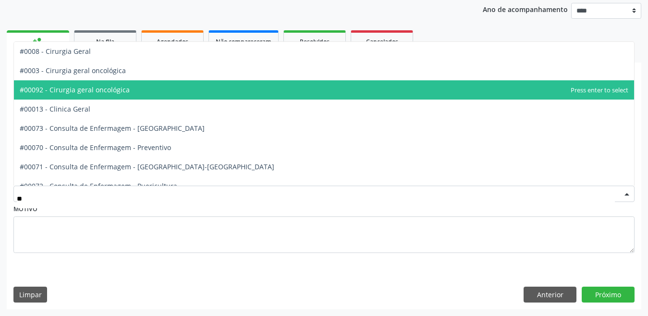
type input "***"
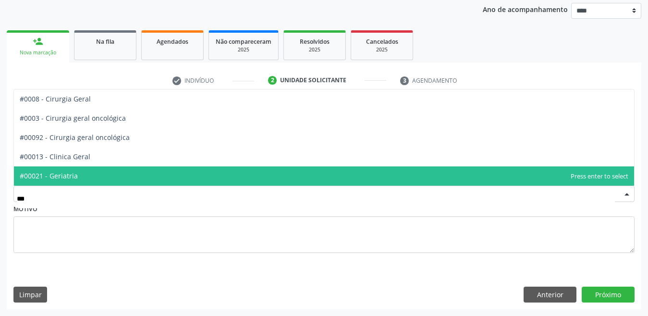
click at [73, 172] on span "#00021 - Geriatria" at bounding box center [49, 175] width 58 height 9
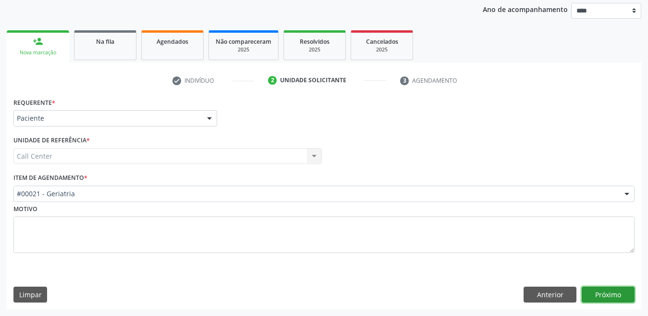
click at [615, 296] on button "Próximo" at bounding box center [608, 295] width 53 height 16
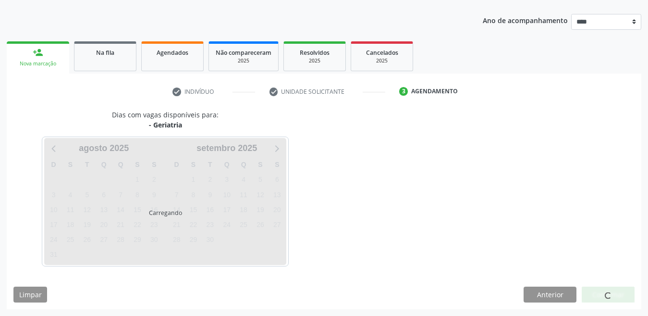
scroll to position [102, 0]
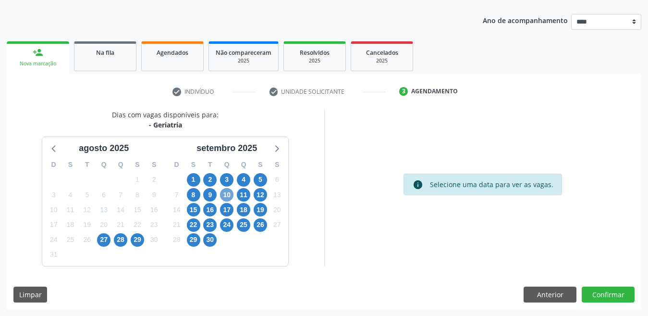
click at [232, 196] on span "10" at bounding box center [226, 194] width 13 height 13
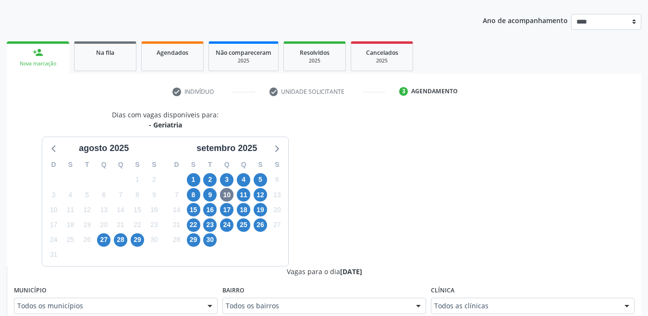
click at [171, 310] on div "Todos os municípios" at bounding box center [116, 306] width 204 height 16
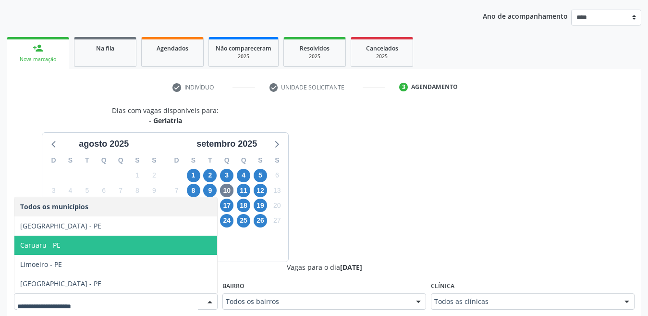
click at [53, 245] on span "Caruaru - PE" at bounding box center [40, 244] width 40 height 9
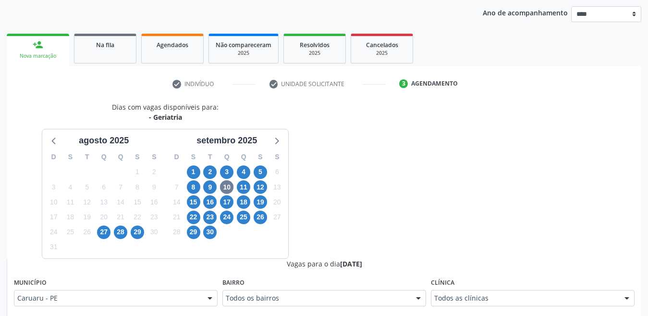
scroll to position [299, 0]
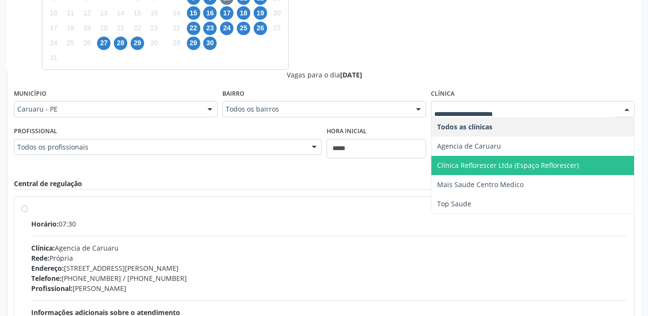
drag, startPoint x: 468, startPoint y: 156, endPoint x: 468, endPoint y: 151, distance: 4.8
click at [468, 154] on ul "Todos as clínicas Agencia de Caruaru Clínica Reflorescer Ltda (Espaço Refloresc…" at bounding box center [533, 165] width 203 height 96
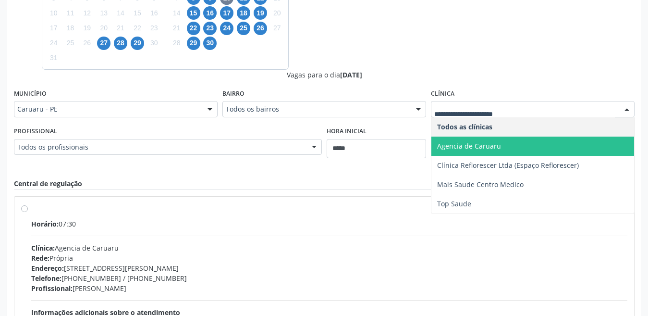
click at [467, 142] on span "Agencia de Caruaru" at bounding box center [469, 145] width 64 height 9
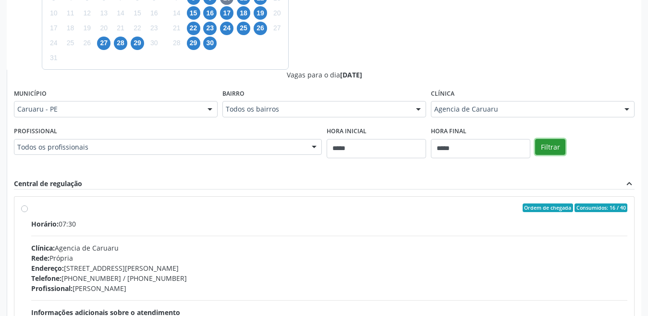
click at [544, 151] on button "Filtrar" at bounding box center [551, 147] width 30 height 16
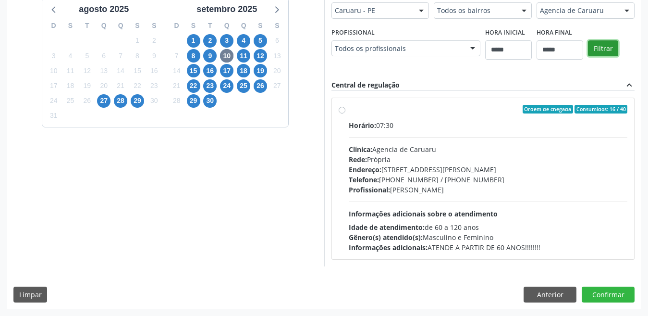
scroll to position [241, 0]
click at [349, 110] on label "Ordem de chegada Consumidos: 16 / 40 Horário: 07:30 Clínica: Agencia de Caruaru…" at bounding box center [488, 179] width 279 height 148
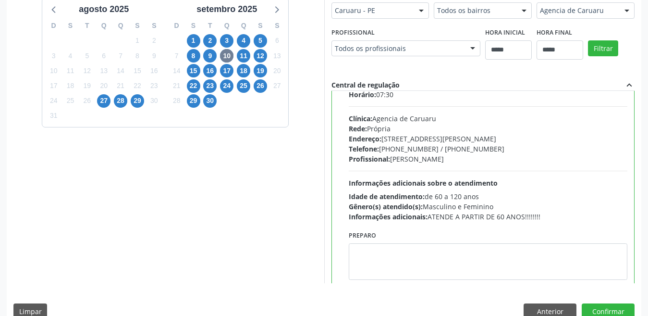
scroll to position [48, 0]
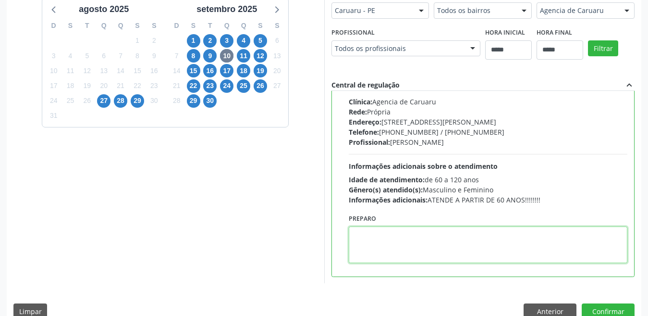
paste textarea "**********"
type textarea "**********"
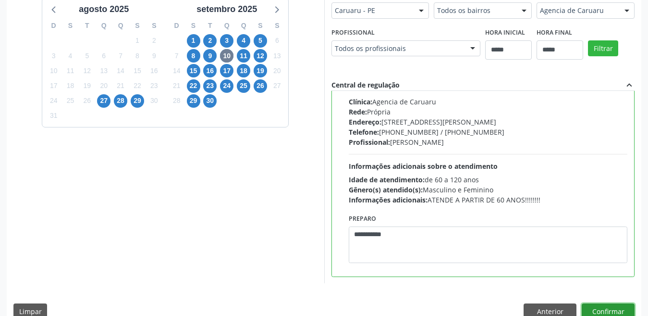
click at [605, 308] on button "Confirmar" at bounding box center [608, 311] width 53 height 16
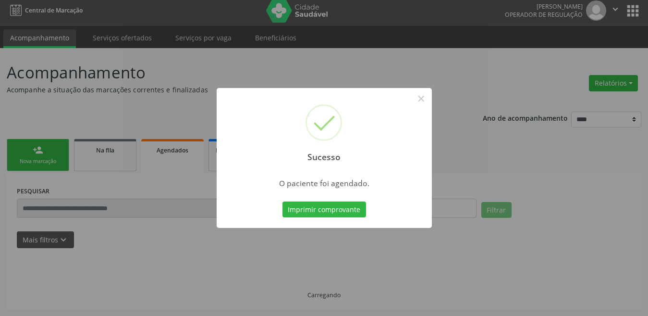
scroll to position [5, 0]
click at [311, 207] on button "Imprimir comprovante" at bounding box center [325, 209] width 84 height 16
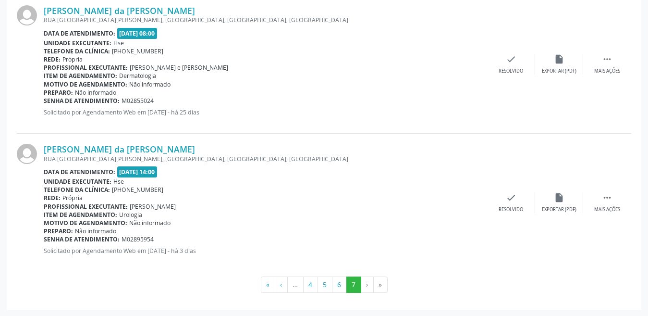
scroll to position [443, 0]
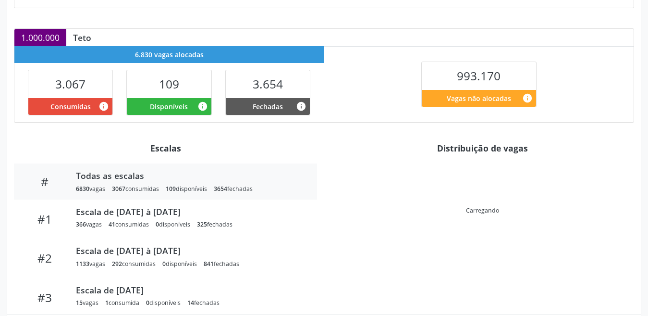
scroll to position [192, 0]
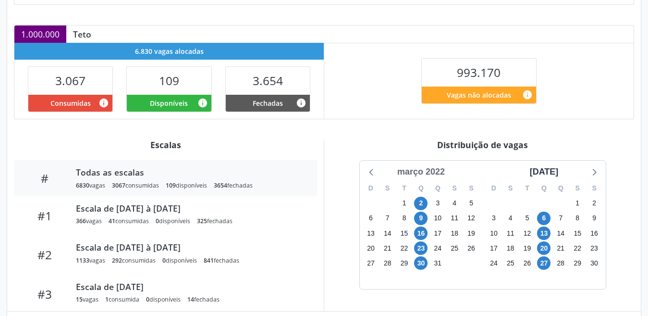
click at [425, 173] on div "março 2022" at bounding box center [421, 171] width 55 height 13
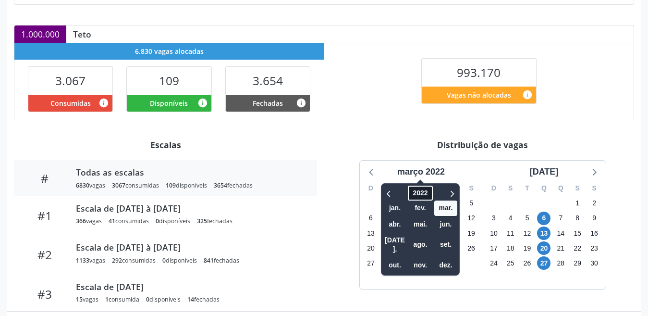
click at [417, 196] on span "2022" at bounding box center [420, 193] width 25 height 15
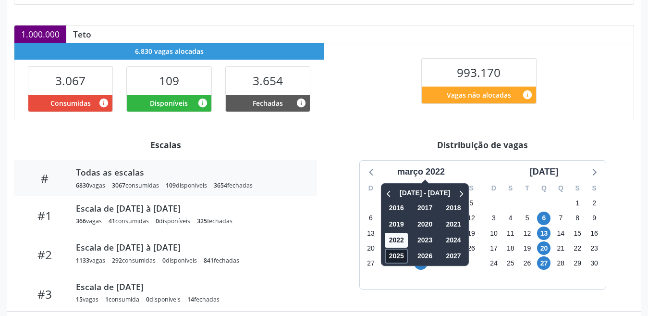
click at [394, 254] on span "2025" at bounding box center [396, 256] width 23 height 15
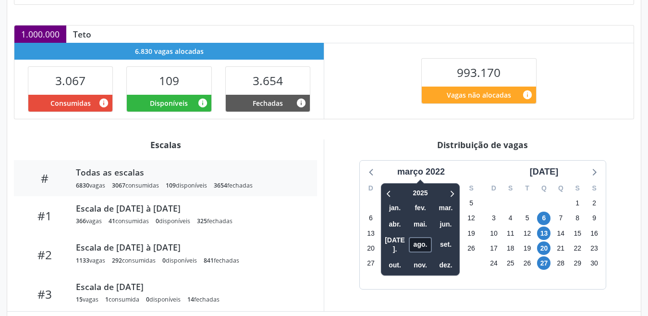
click at [421, 241] on span "ago." at bounding box center [420, 244] width 23 height 15
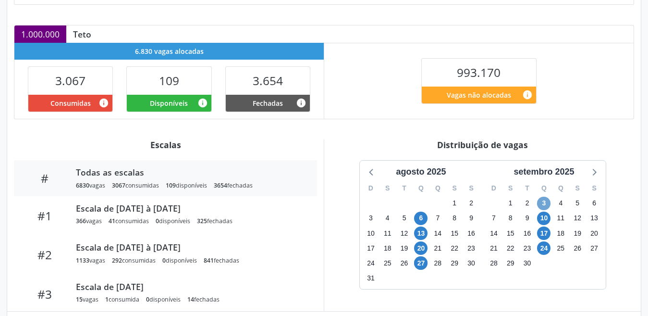
click at [540, 206] on span "3" at bounding box center [543, 203] width 13 height 13
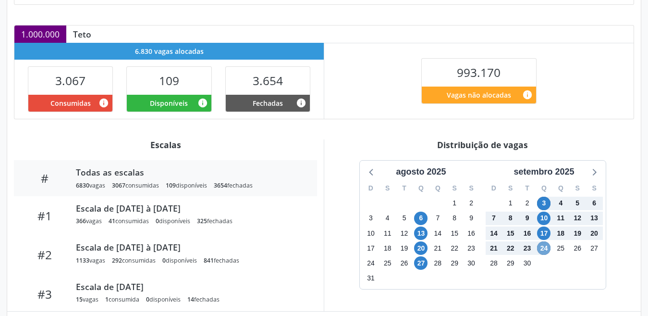
click at [546, 248] on span "24" at bounding box center [543, 247] width 13 height 13
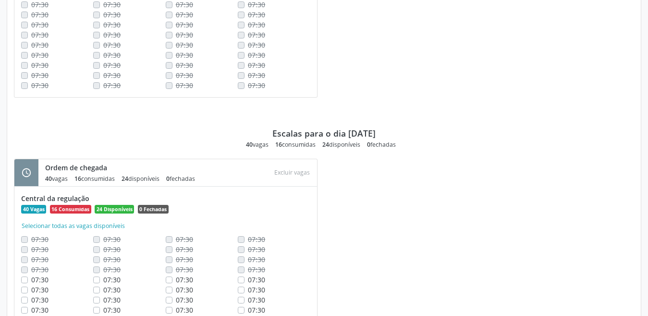
scroll to position [630, 0]
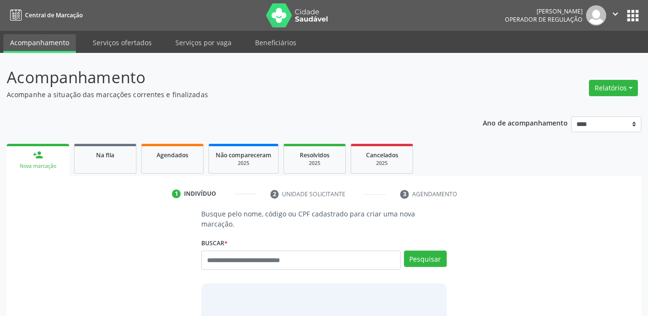
drag, startPoint x: 232, startPoint y: 244, endPoint x: 219, endPoint y: 249, distance: 14.0
click at [219, 250] on input "text" at bounding box center [300, 259] width 199 height 19
type input "**********"
click at [438, 250] on button "Pesquisar" at bounding box center [425, 258] width 43 height 16
type input "**********"
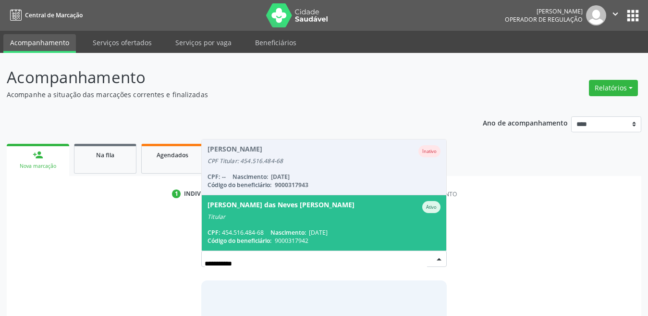
click at [279, 201] on div "Maria das Neves Silveira Cirino" at bounding box center [281, 207] width 147 height 12
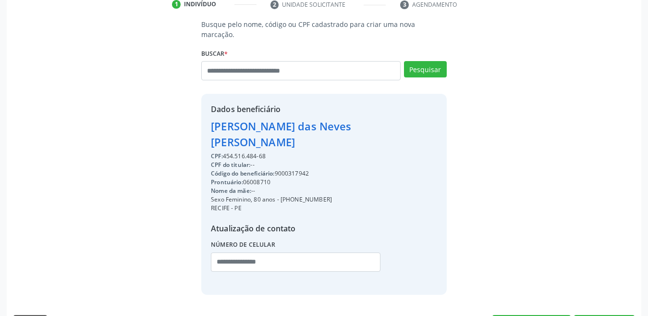
scroll to position [192, 0]
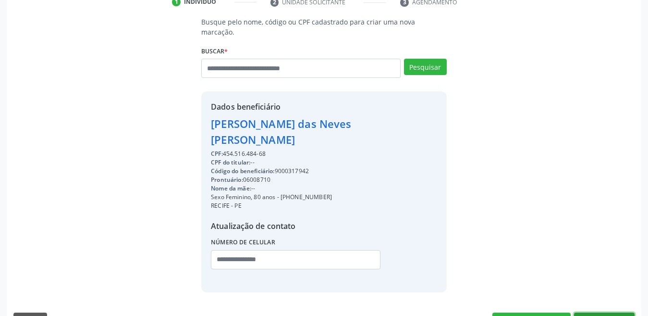
click at [586, 312] on button "Nova marcação" at bounding box center [604, 320] width 61 height 16
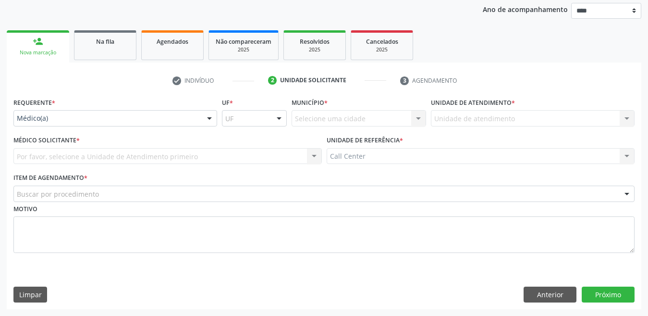
click at [48, 112] on div "Médico(a)" at bounding box center [115, 118] width 204 height 16
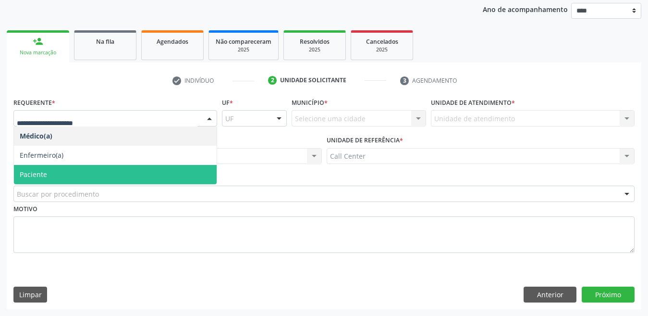
click at [65, 175] on span "Paciente" at bounding box center [115, 174] width 203 height 19
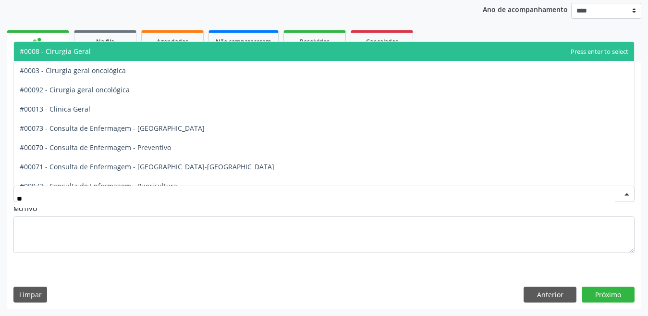
type input "***"
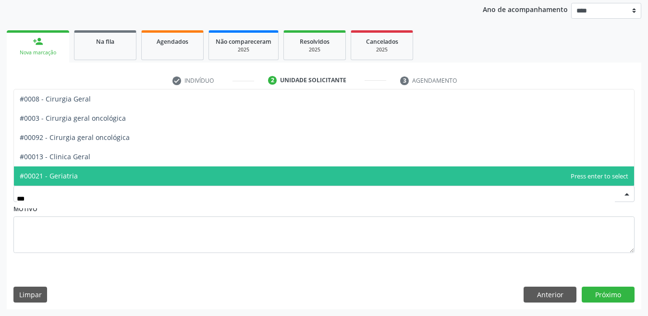
click at [77, 174] on span "#00021 - Geriatria" at bounding box center [324, 175] width 621 height 19
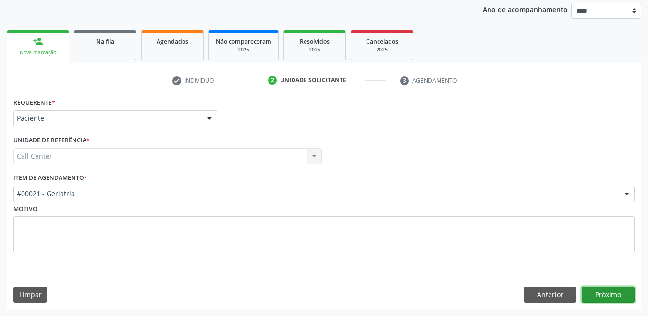
click at [609, 295] on button "Próximo" at bounding box center [608, 295] width 53 height 16
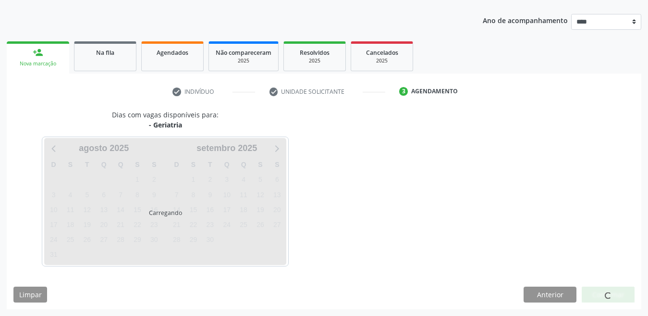
scroll to position [102, 0]
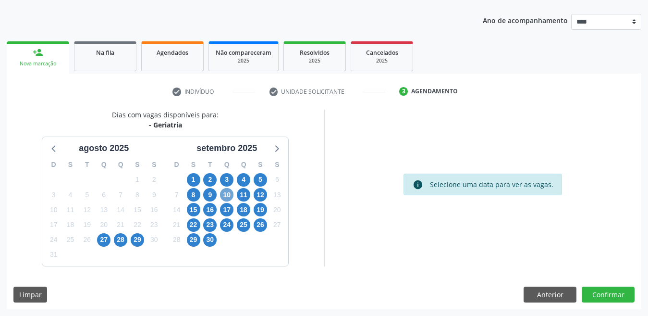
click at [226, 191] on span "10" at bounding box center [226, 194] width 13 height 13
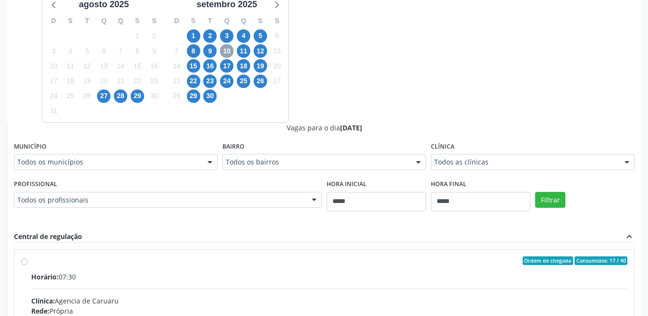
scroll to position [247, 0]
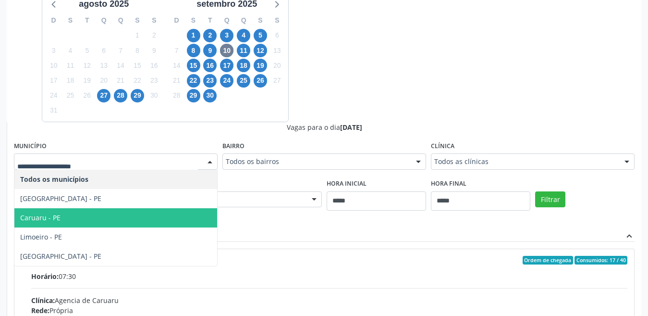
click at [42, 220] on span "Caruaru - PE" at bounding box center [40, 217] width 40 height 9
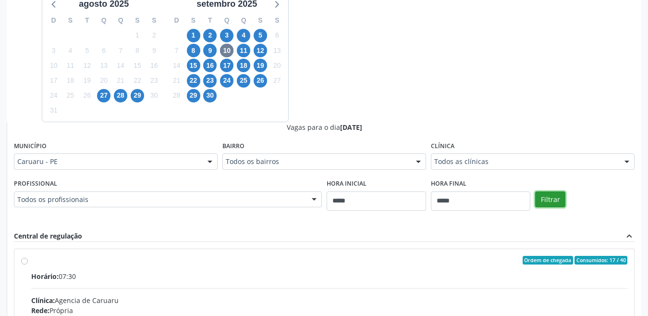
click at [536, 202] on button "Filtrar" at bounding box center [551, 199] width 30 height 16
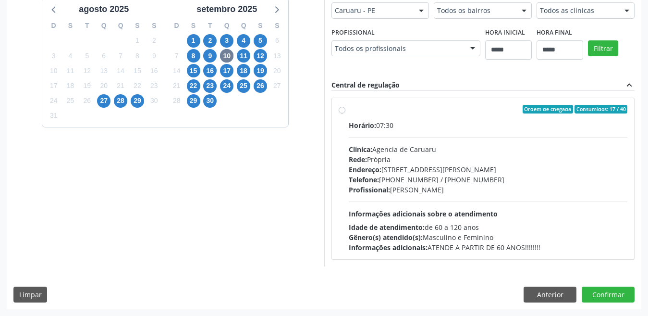
click at [348, 106] on div "Ordem de chegada Consumidos: 17 / 40 Horário: 07:30 Clínica: Agencia de Caruaru…" at bounding box center [483, 179] width 289 height 148
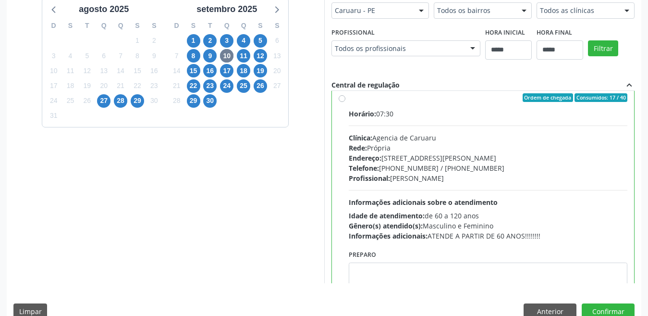
scroll to position [48, 0]
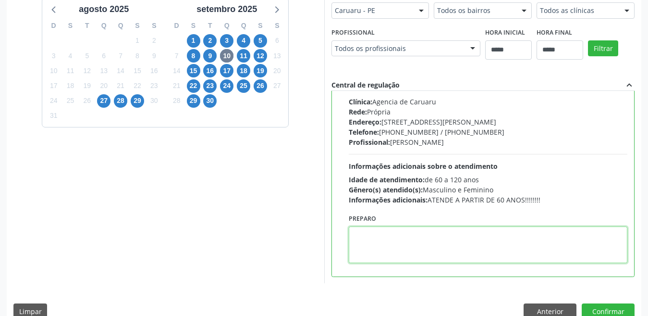
paste textarea "**********"
type textarea "**********"
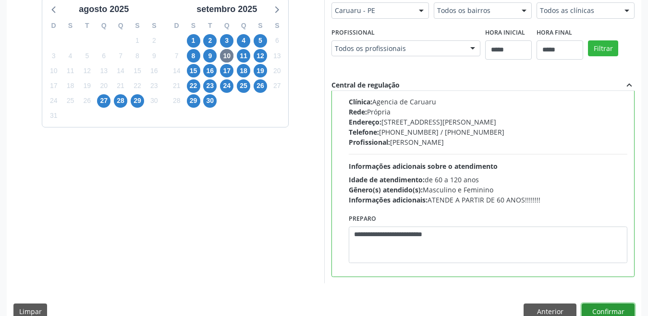
click at [610, 311] on button "Confirmar" at bounding box center [608, 311] width 53 height 16
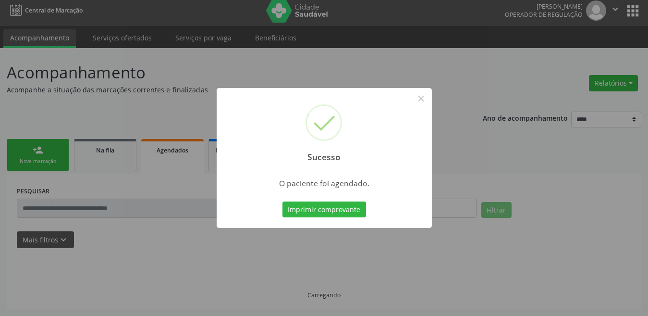
scroll to position [5, 0]
click at [336, 205] on button "Imprimir comprovante" at bounding box center [325, 209] width 84 height 16
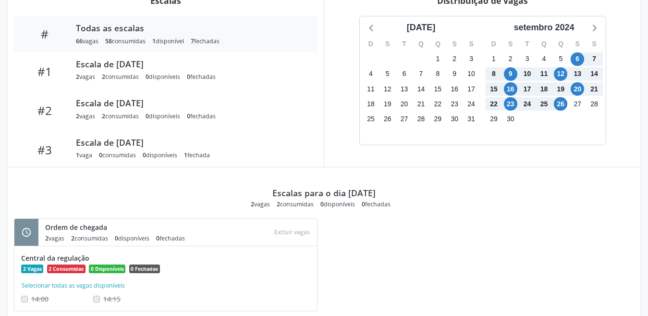
scroll to position [337, 0]
